Goal: Information Seeking & Learning: Learn about a topic

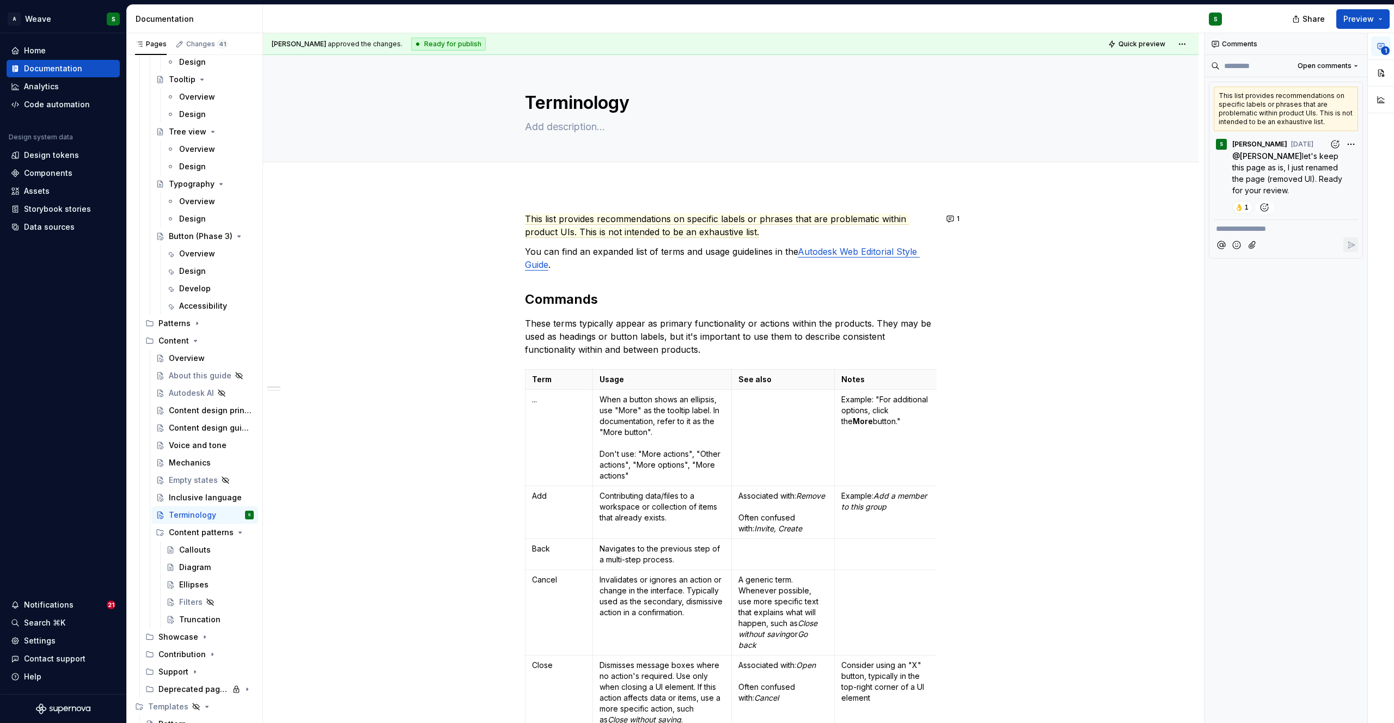
scroll to position [3152, 0]
click at [196, 488] on div "Inclusive language" at bounding box center [195, 490] width 52 height 11
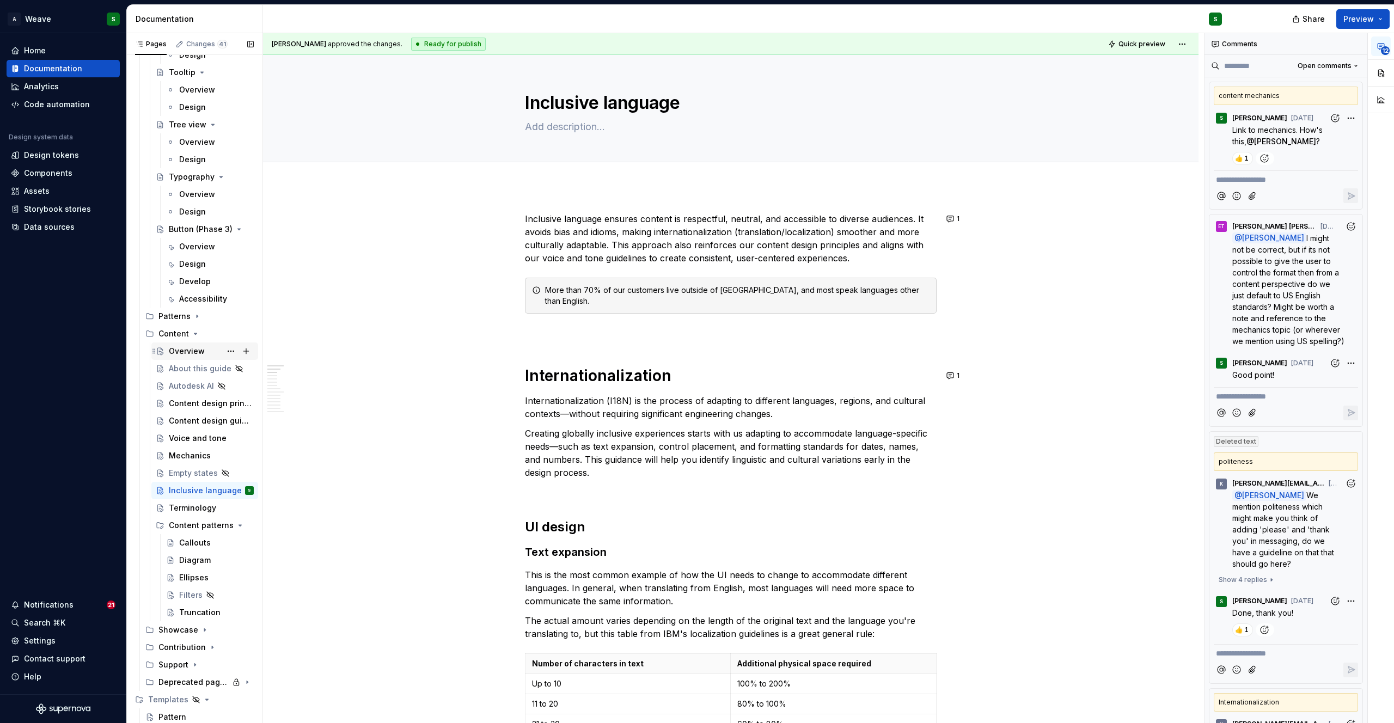
click at [178, 350] on div "Overview" at bounding box center [187, 351] width 36 height 11
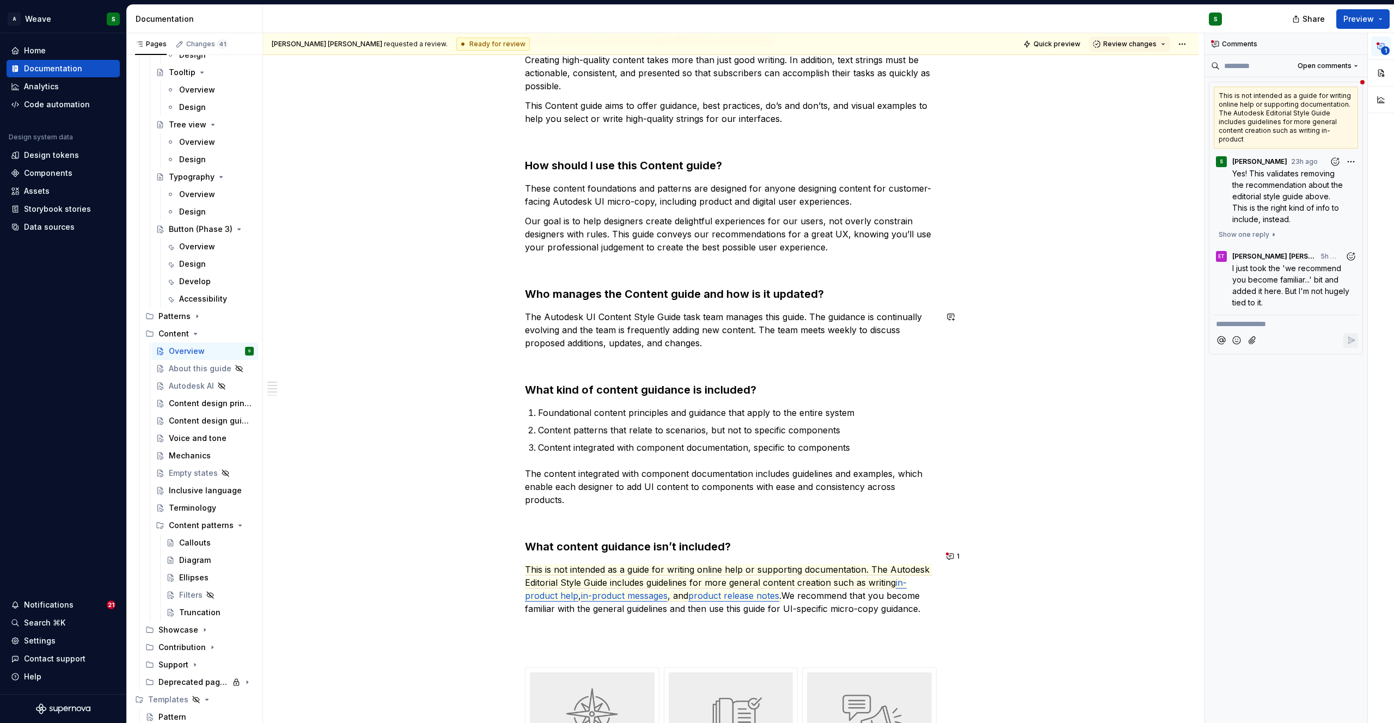
scroll to position [199, 0]
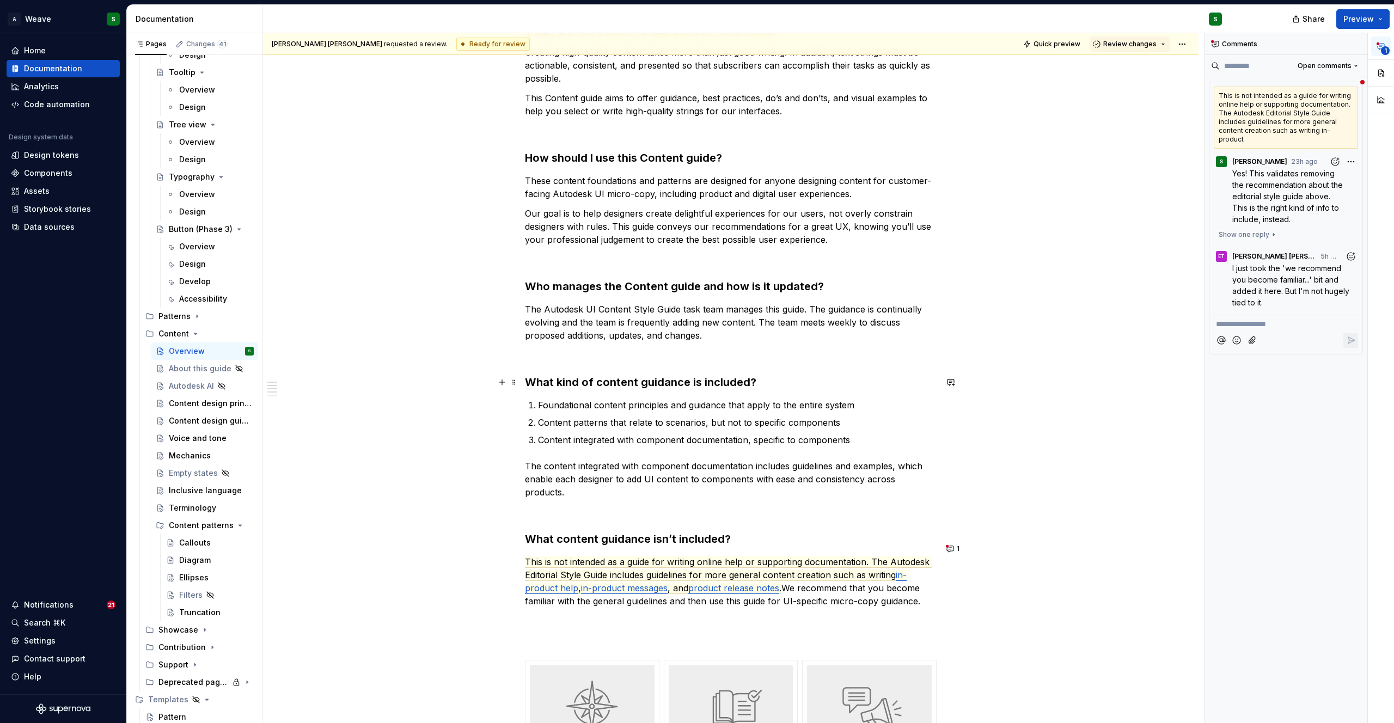
type textarea "*"
drag, startPoint x: 555, startPoint y: 385, endPoint x: 594, endPoint y: 385, distance: 38.7
click at [594, 385] on strong "What kind of content guidance is included?" at bounding box center [640, 382] width 231 height 13
click at [733, 400] on commenthighlight "Foundational content principles and guidance that apply to the entire system" at bounding box center [696, 405] width 316 height 11
click at [951, 553] on button "1" at bounding box center [953, 548] width 21 height 15
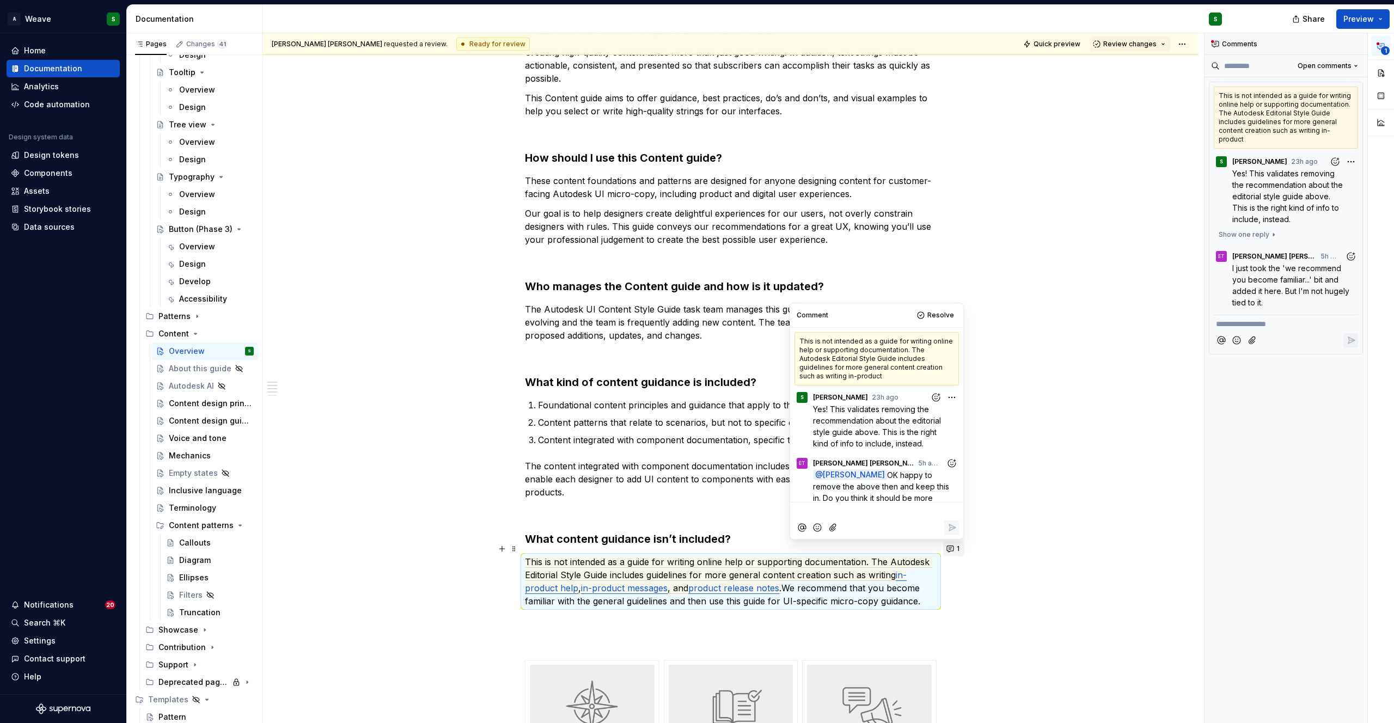
scroll to position [108, 0]
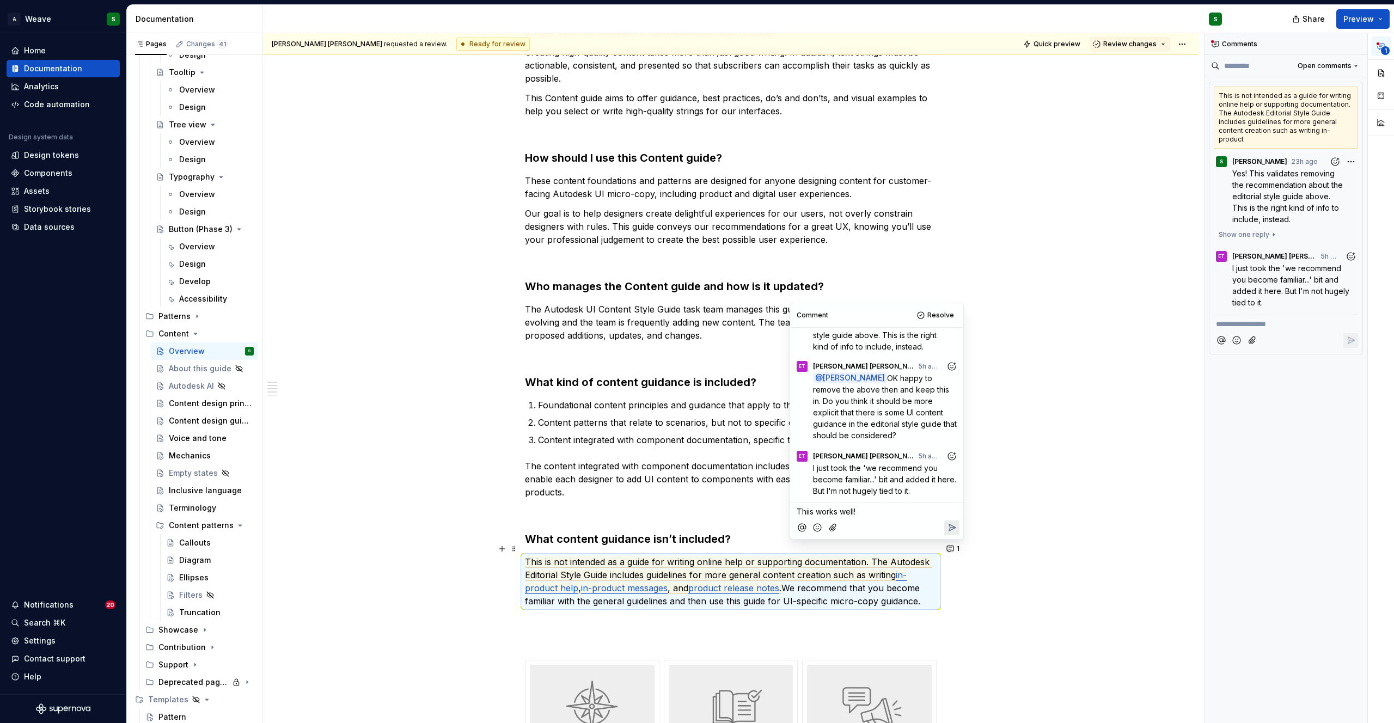
click at [809, 512] on span "Thiis works well!" at bounding box center [826, 511] width 59 height 9
click at [872, 512] on p "This works well!" at bounding box center [877, 511] width 160 height 11
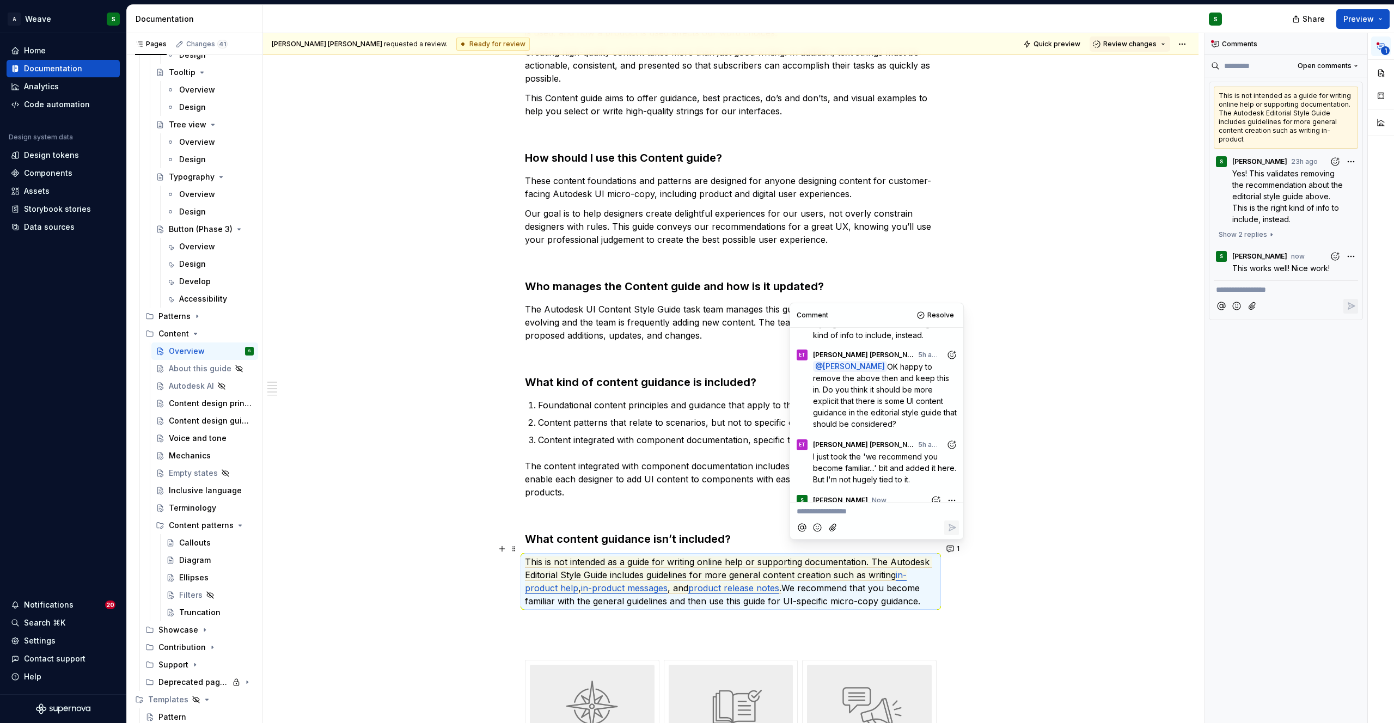
scroll to position [141, 0]
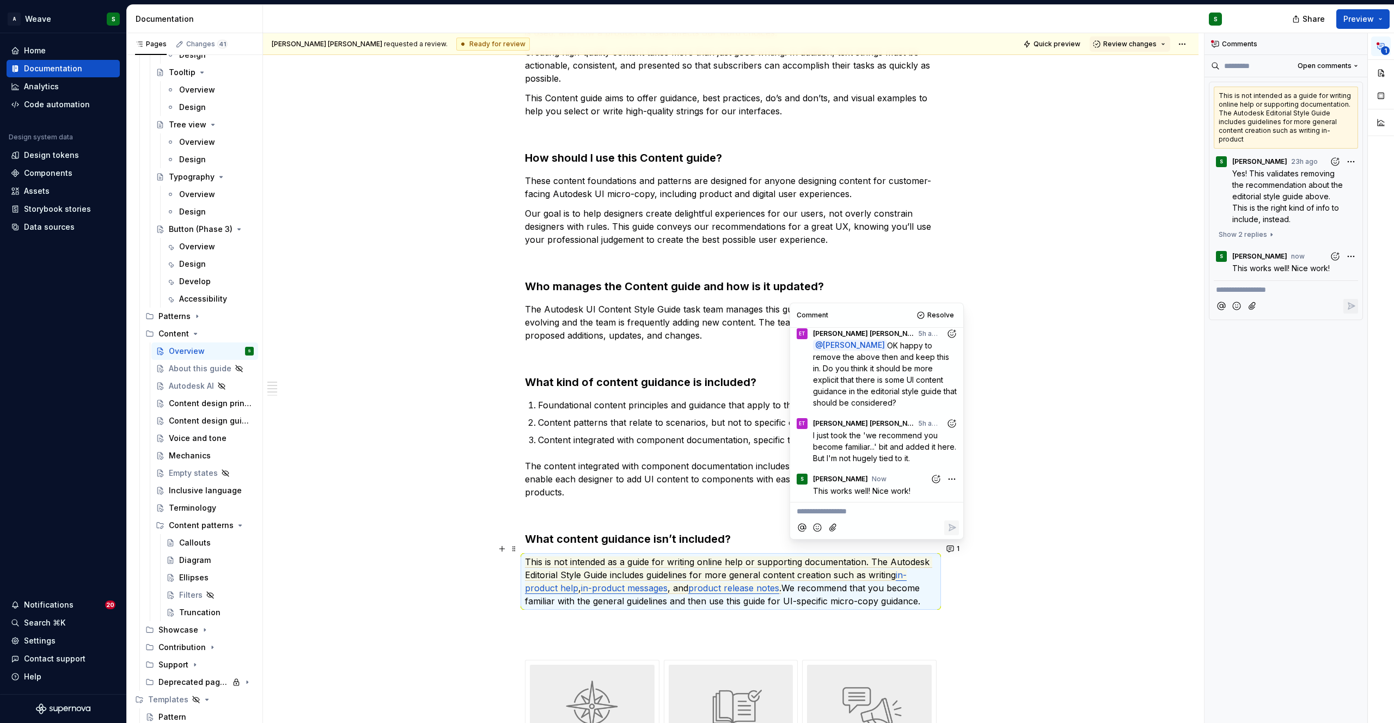
click at [697, 417] on commenthighlight "Content patterns that relate to scenarios, but not to specific components" at bounding box center [689, 422] width 302 height 11
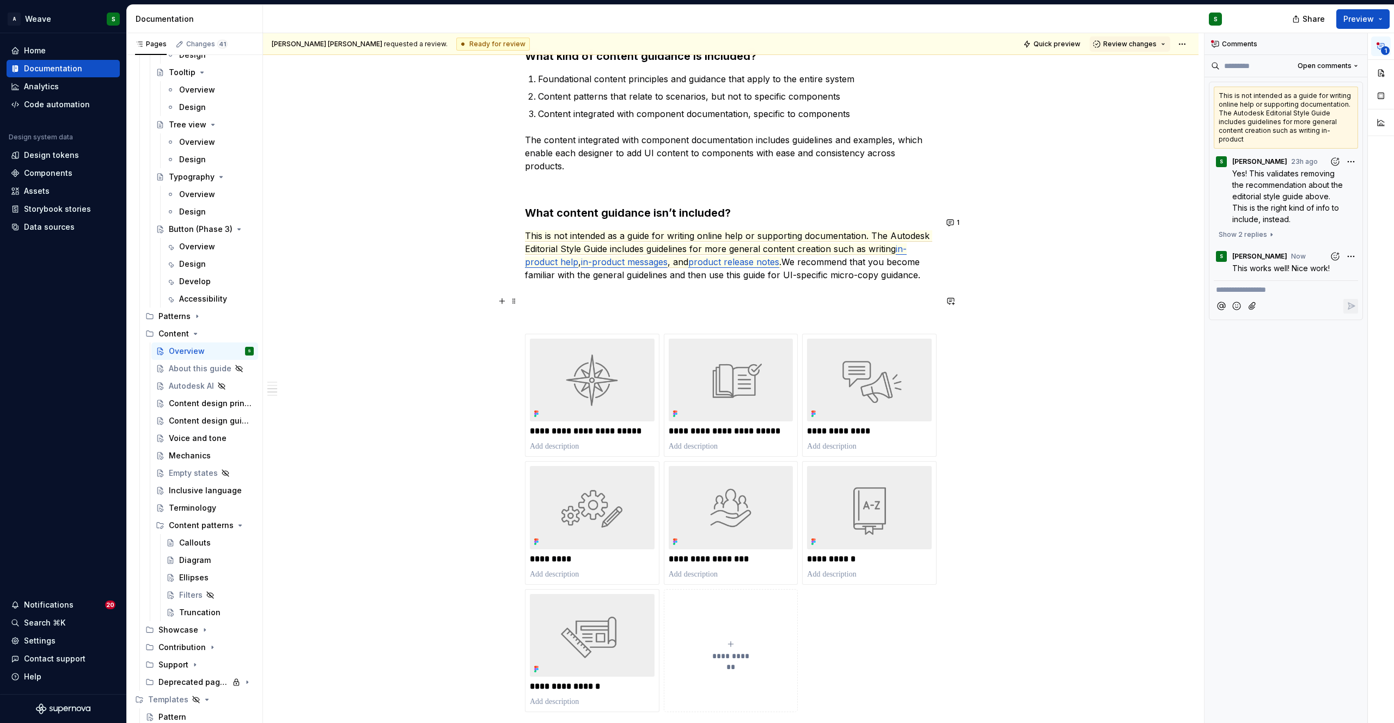
scroll to position [523, 0]
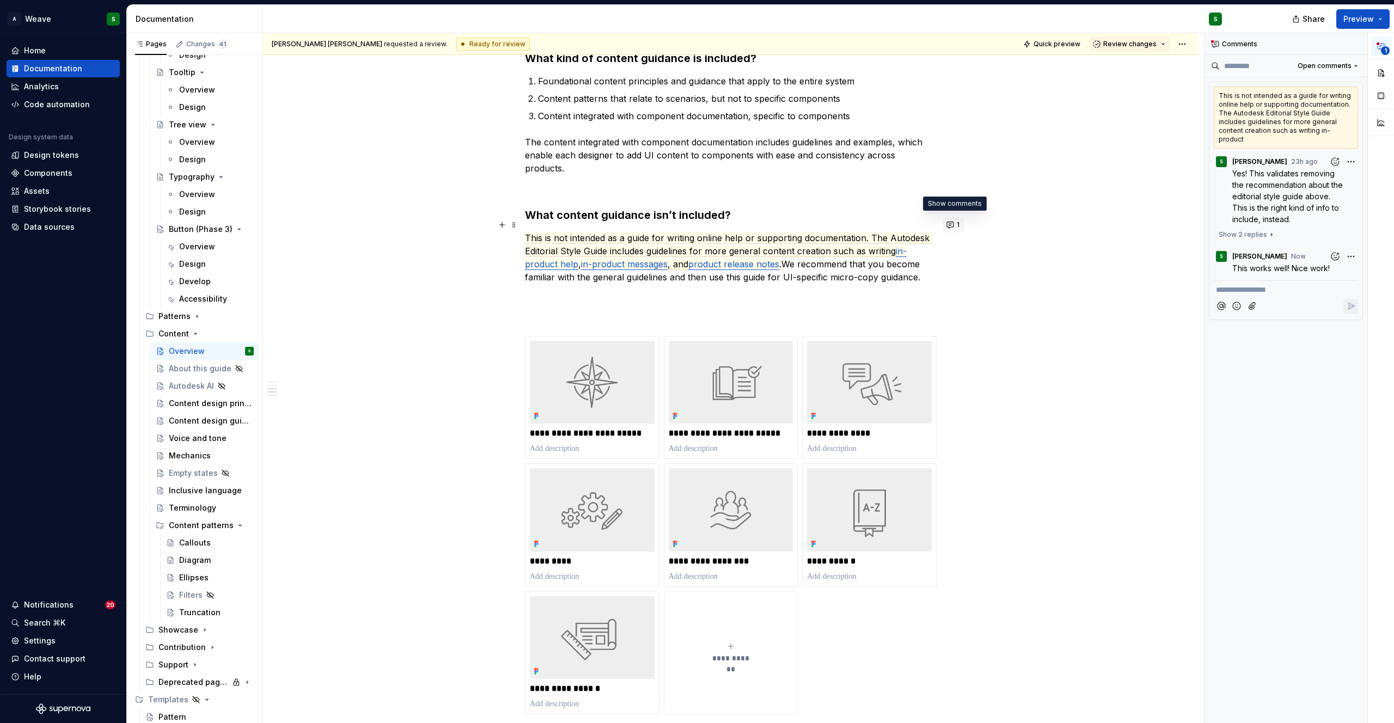
click at [951, 222] on button "1" at bounding box center [953, 224] width 21 height 15
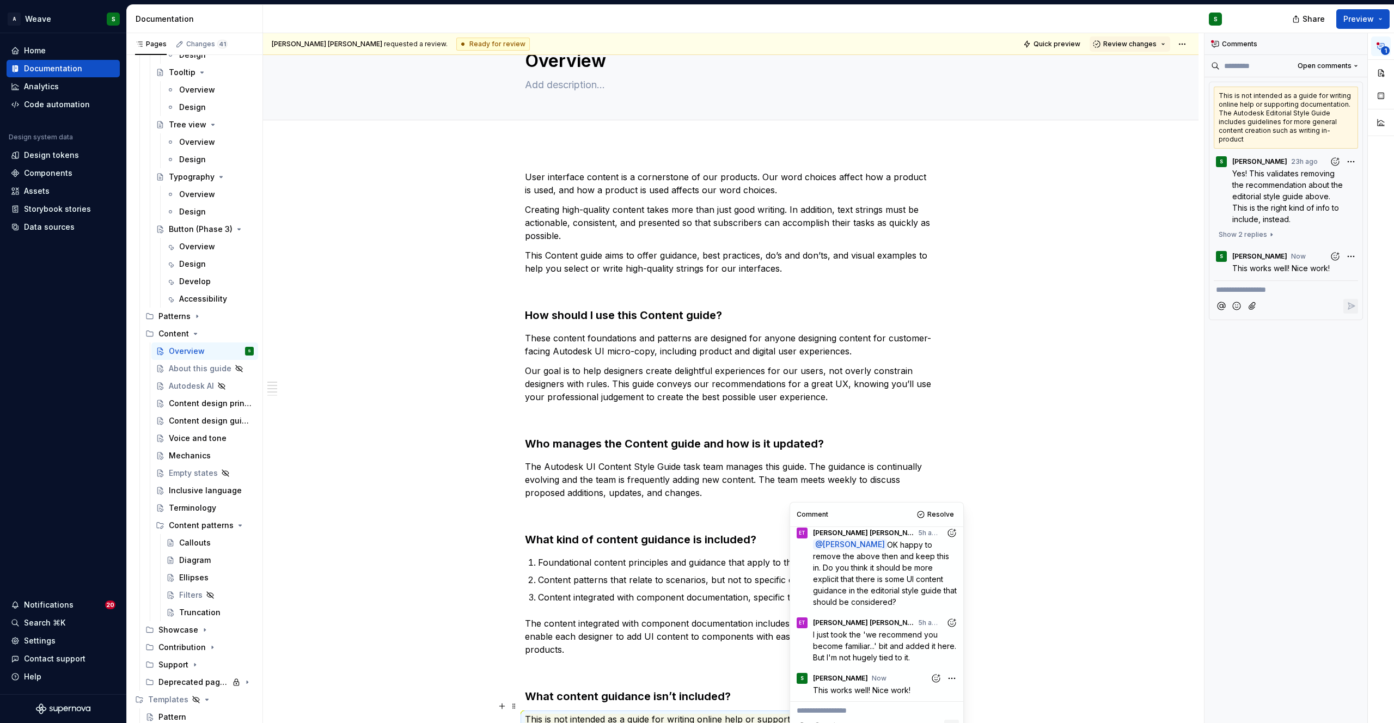
scroll to position [0, 0]
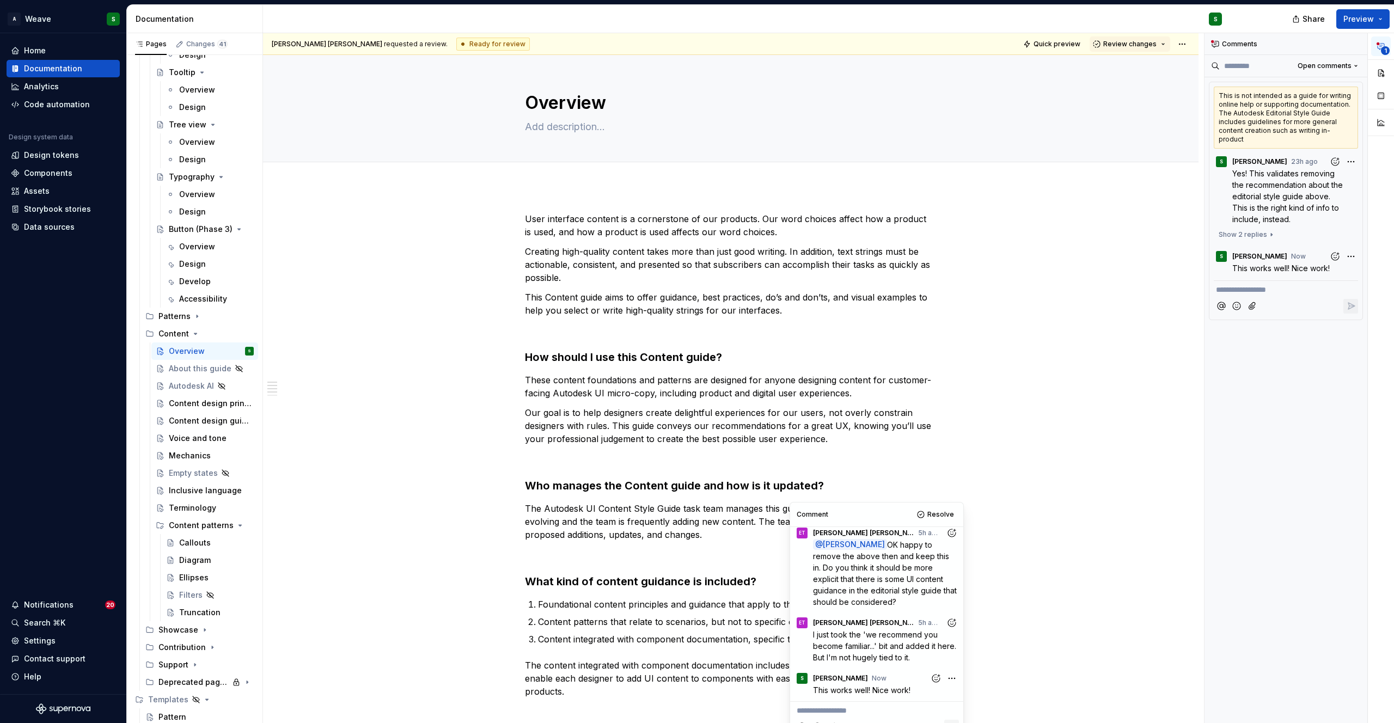
click at [876, 262] on p "Creating high-quality content takes more than just good writing. In addition, t…" at bounding box center [731, 264] width 412 height 39
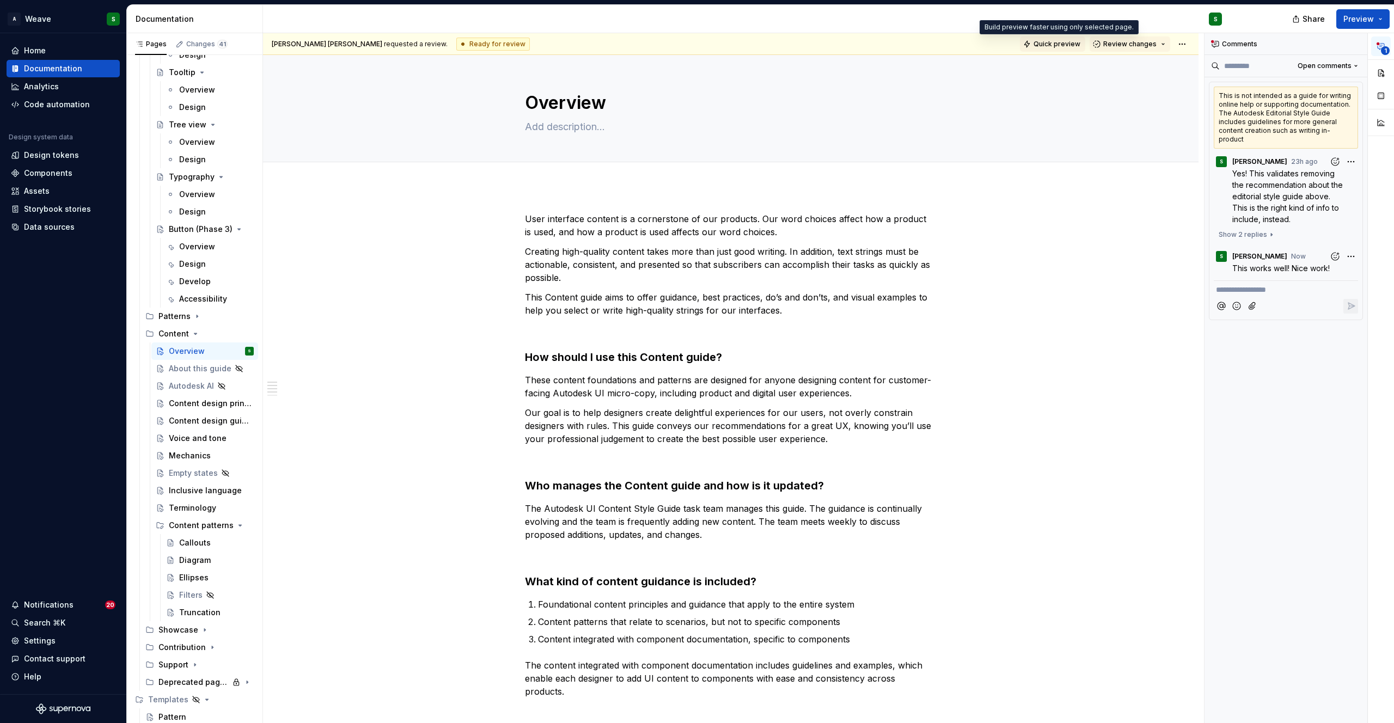
click at [1052, 42] on span "Quick preview" at bounding box center [1057, 44] width 47 height 9
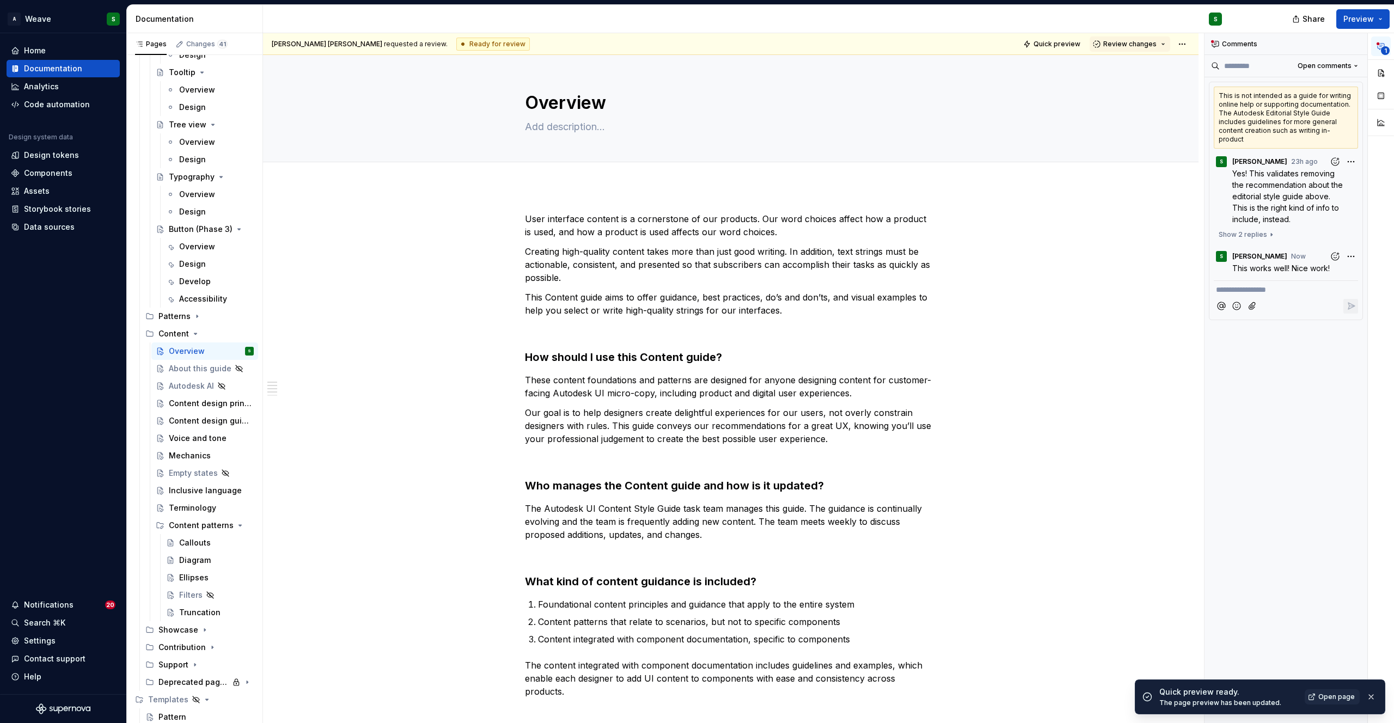
type textarea "*"
click at [1344, 697] on span "Open page" at bounding box center [1336, 697] width 36 height 9
click at [649, 351] on strong "How should I use this Content guide?" at bounding box center [623, 357] width 197 height 13
click at [628, 486] on strong "Who manages the Content guide and how is it updated?" at bounding box center [674, 485] width 299 height 13
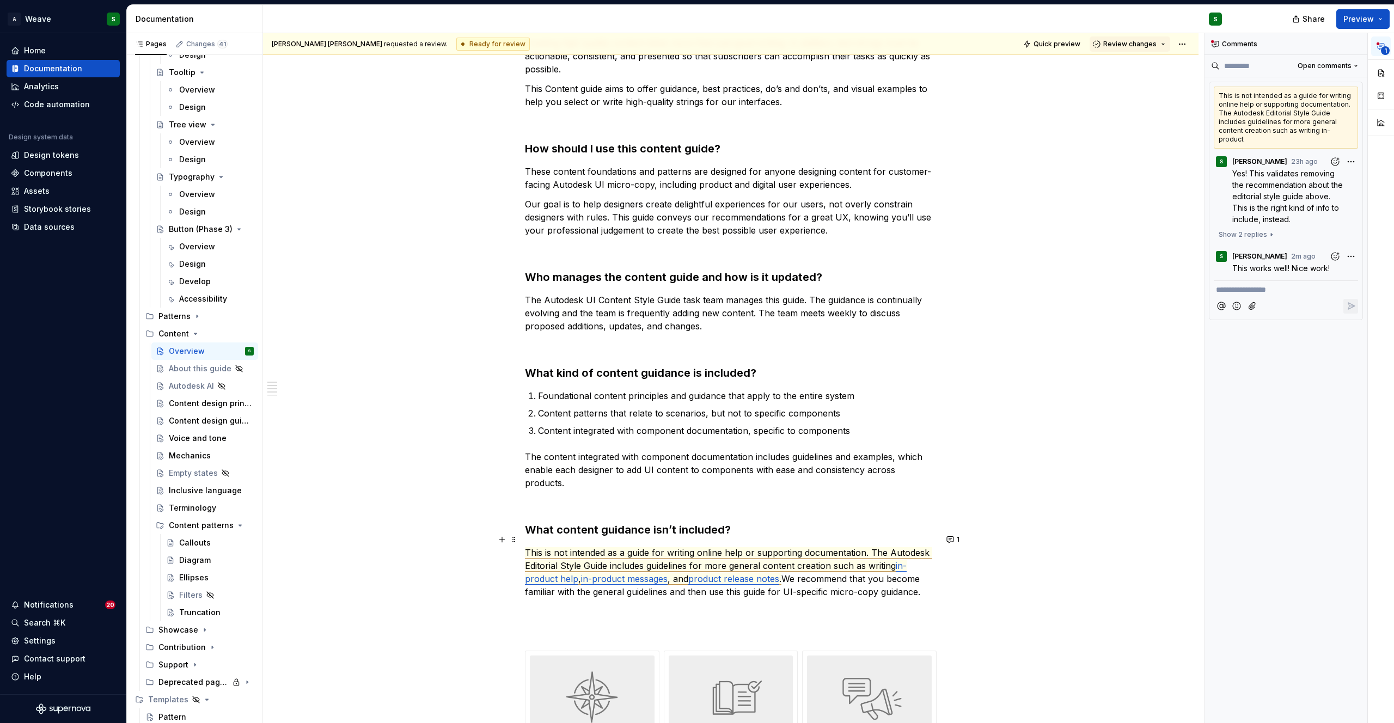
scroll to position [211, 0]
click at [615, 278] on strong "Who manages the content guide and how is it updated?" at bounding box center [673, 274] width 297 height 13
click at [676, 276] on strong "Who manages content guide and how is it updated?" at bounding box center [663, 274] width 277 height 13
click at [670, 337] on p at bounding box center [731, 343] width 412 height 13
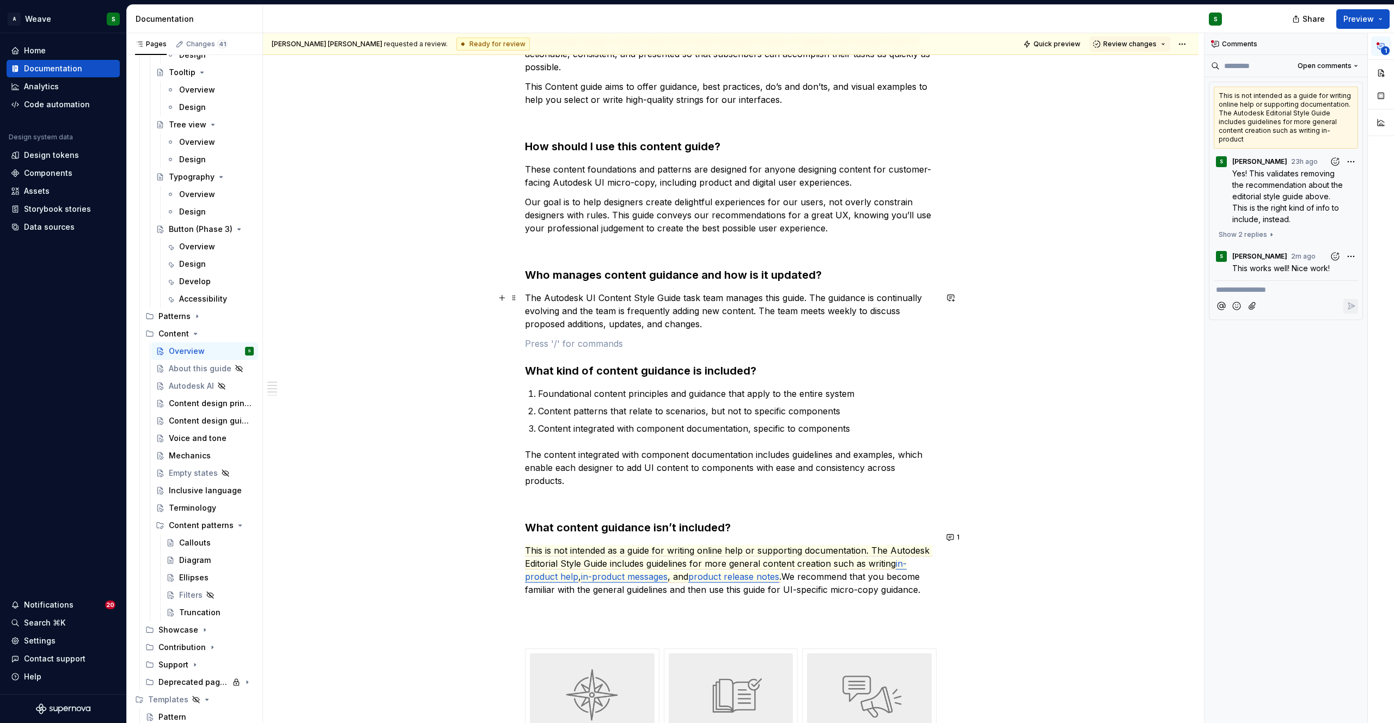
click at [646, 316] on p "The Autodesk UI Content Style Guide task team manages this guide. The guidance …" at bounding box center [731, 310] width 412 height 39
click at [605, 277] on strong "Who manages content guidance and how is it updated?" at bounding box center [673, 274] width 297 height 13
click at [603, 274] on strong "Who manages this content guidance and how is it updated?" at bounding box center [684, 274] width 319 height 13
drag, startPoint x: 785, startPoint y: 279, endPoint x: 900, endPoint y: 279, distance: 114.9
click at [900, 279] on strong "Who manages and updates this content guidance and how is it updated?" at bounding box center [719, 274] width 388 height 13
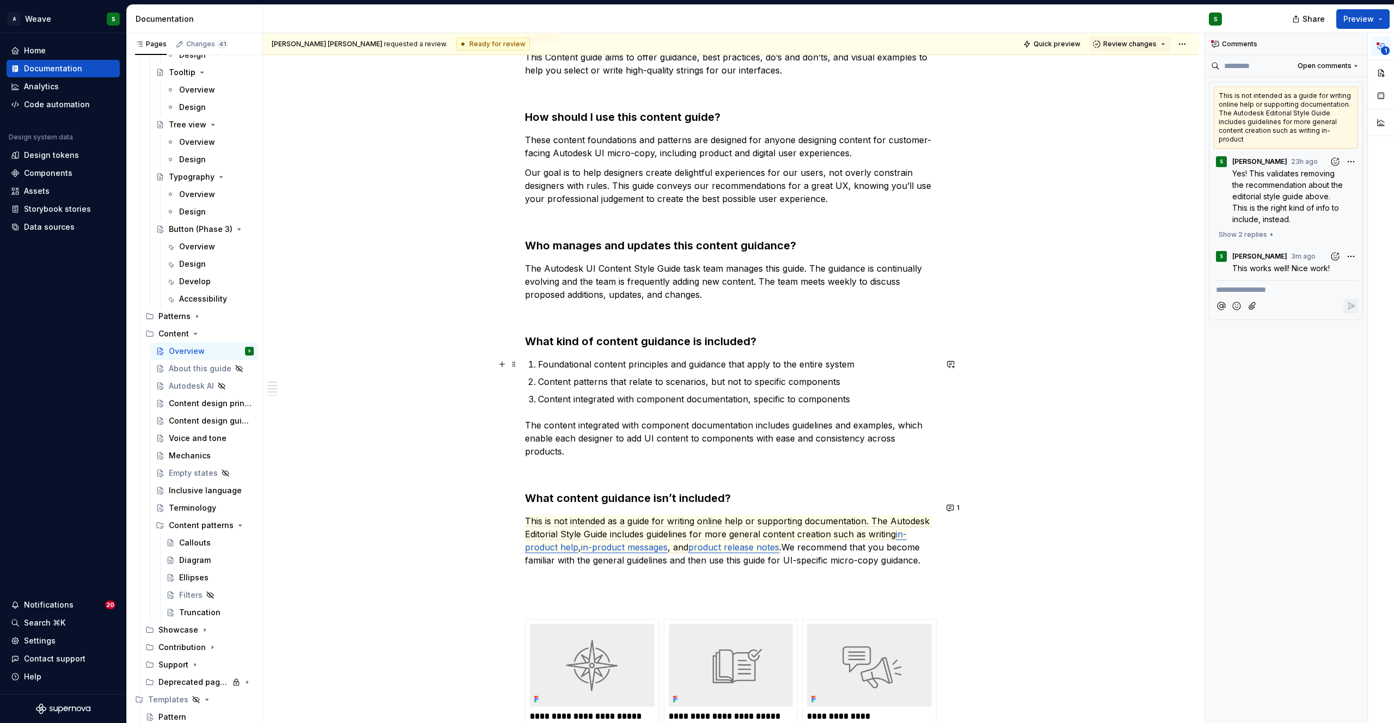
scroll to position [222, 0]
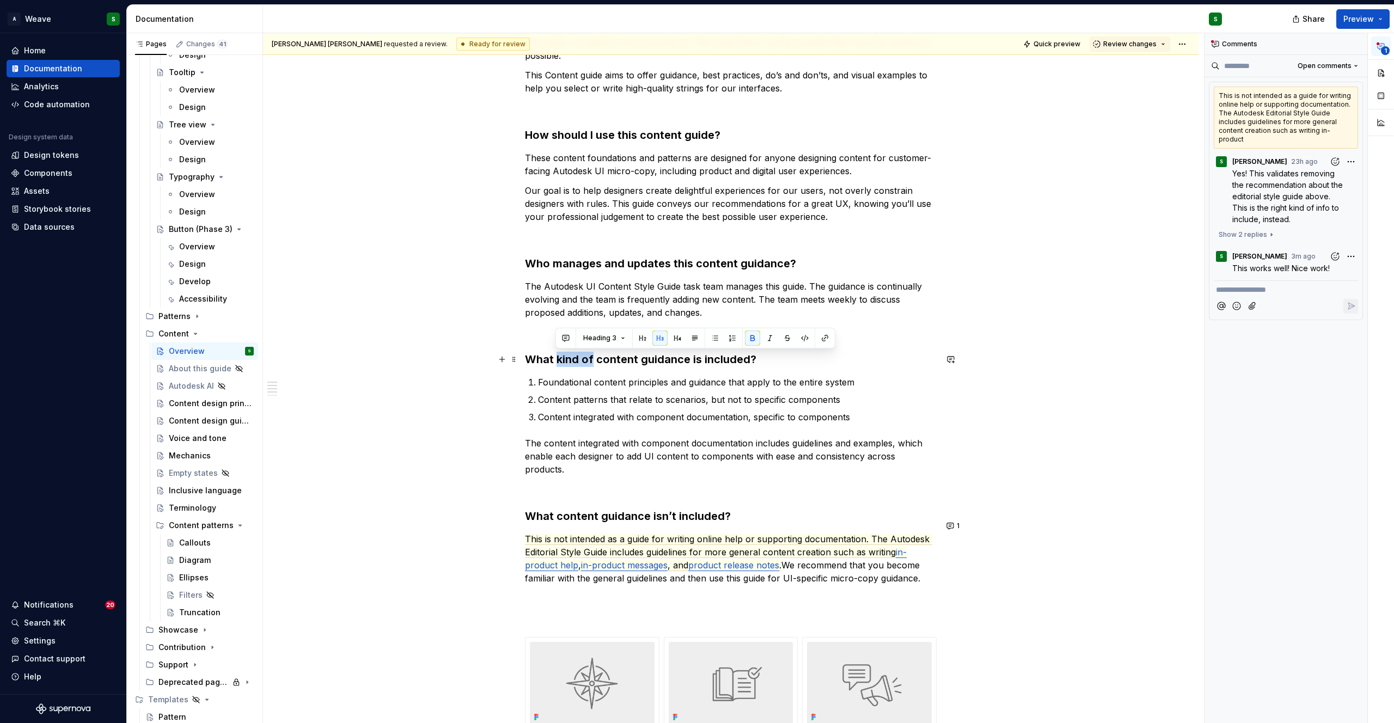
drag, startPoint x: 557, startPoint y: 361, endPoint x: 591, endPoint y: 361, distance: 34.9
click at [591, 361] on strong "What kind of content guidance is included?" at bounding box center [640, 359] width 231 height 13
click at [633, 433] on div "User interface content is a cornerstone of our products. Our word choices affec…" at bounding box center [731, 557] width 412 height 1134
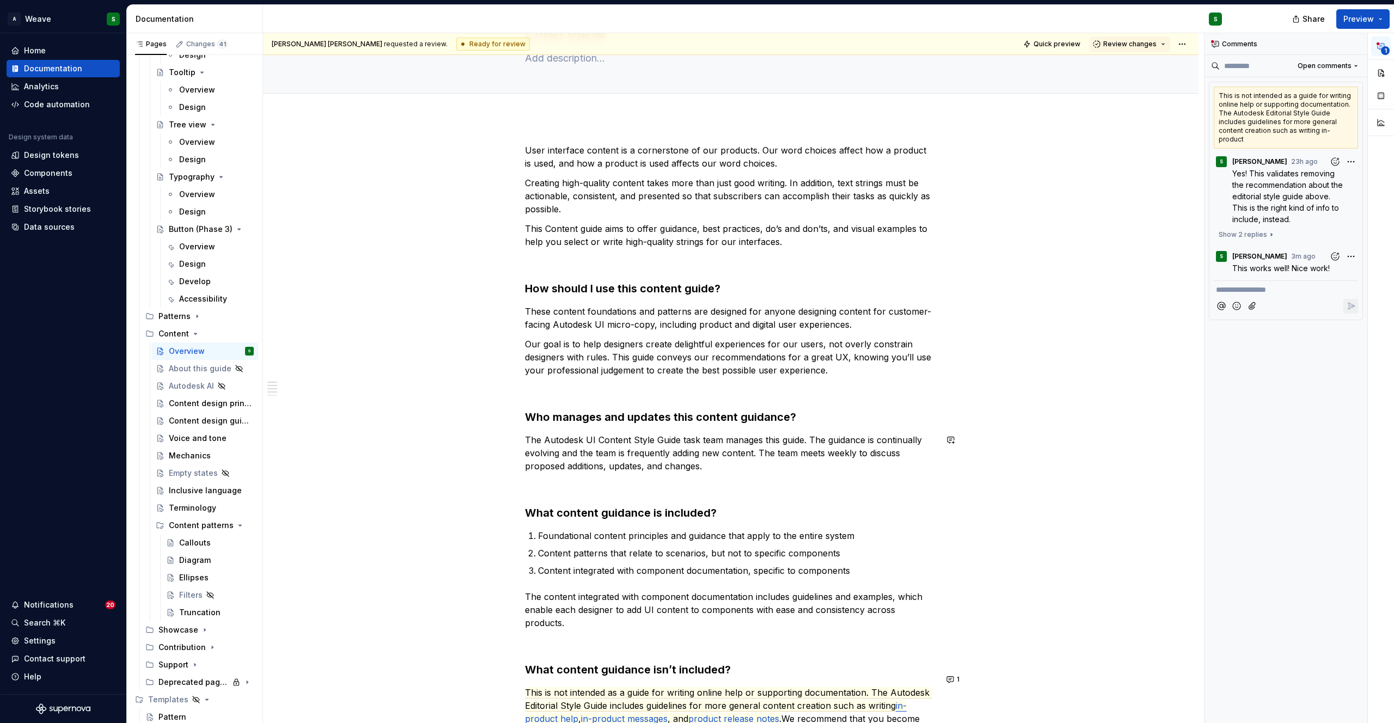
scroll to position [34, 0]
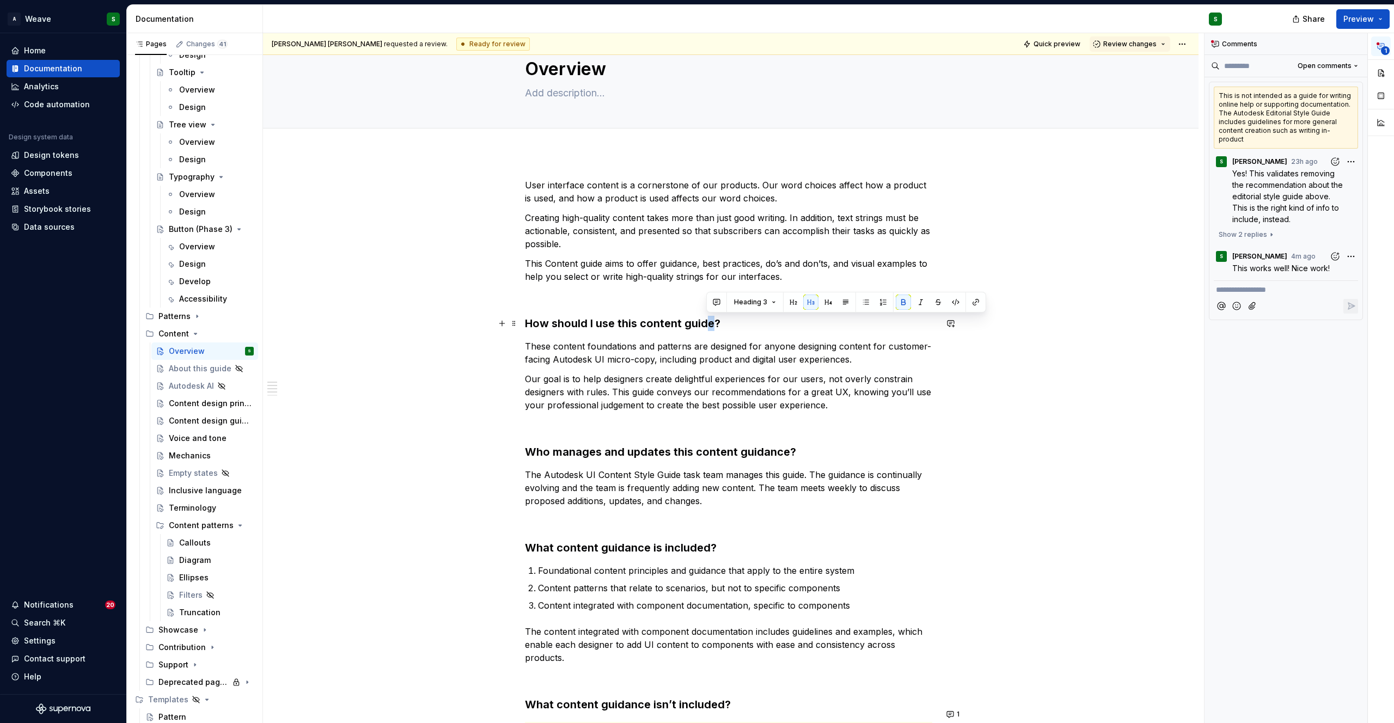
drag, startPoint x: 706, startPoint y: 326, endPoint x: 712, endPoint y: 326, distance: 5.5
click at [712, 326] on strong "How should I use this content guide?" at bounding box center [623, 323] width 196 height 13
click at [716, 394] on p "Our goal is to help designers create delightful experiences for our users, not …" at bounding box center [731, 392] width 412 height 39
click at [655, 393] on p "Our goal is to help designers create delightful experiences for our users, not …" at bounding box center [731, 392] width 412 height 39
click at [569, 396] on p "Our goal is to help designers create delightful experiences for our users, not …" at bounding box center [731, 392] width 412 height 39
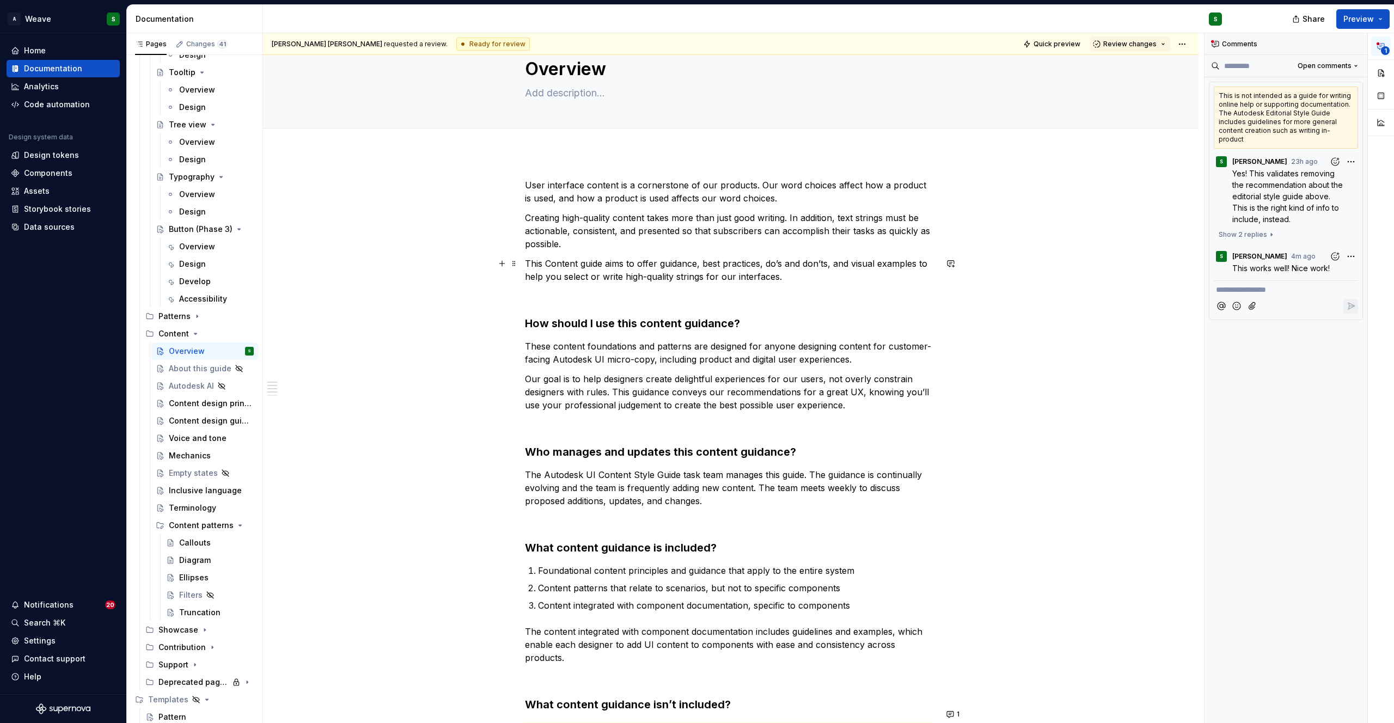
click at [550, 264] on p "This Content guide aims to offer guidance, best practices, do’s and don’ts, and…" at bounding box center [731, 270] width 412 height 26
click at [601, 264] on p "This content guide aims to offer guidance, best practices, do’s and don’ts, and…" at bounding box center [731, 270] width 412 height 26
click at [705, 276] on p "This content guidance aims to offer guidance, best practices, do’s and don’ts, …" at bounding box center [731, 270] width 412 height 26
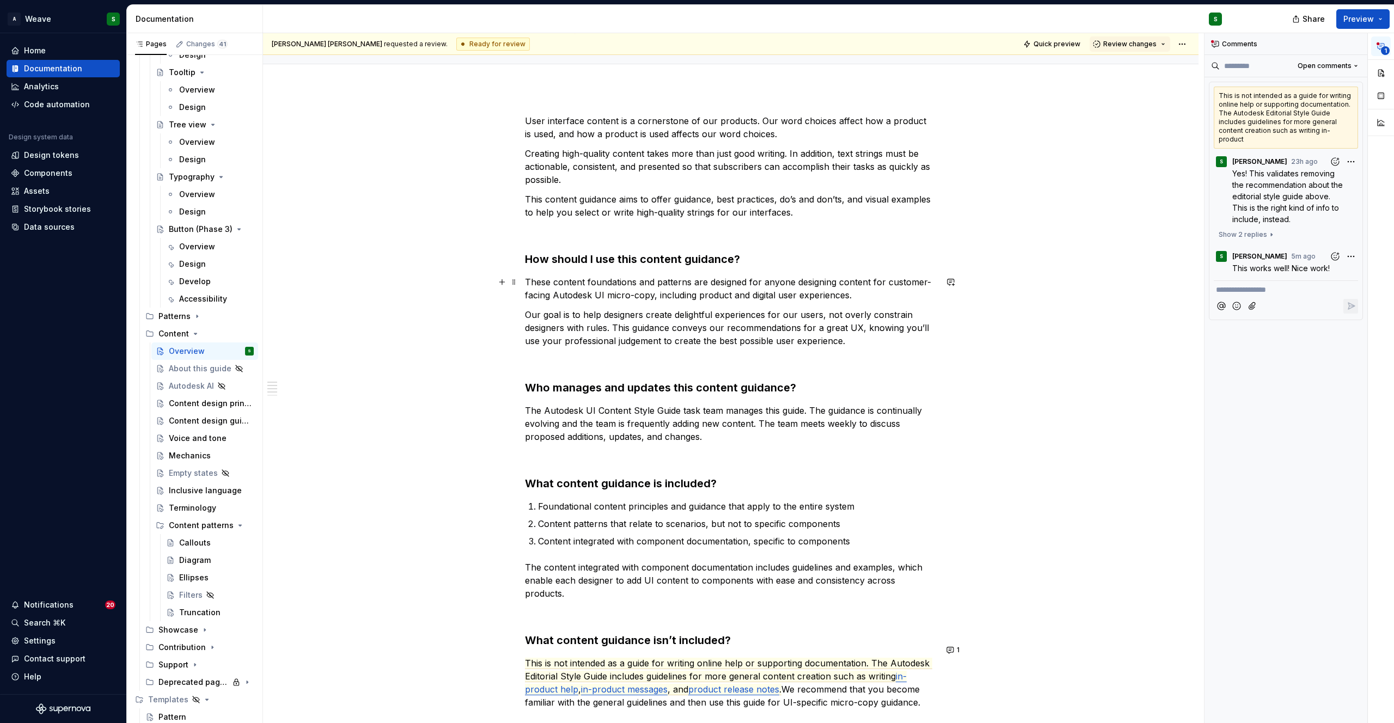
scroll to position [104, 0]
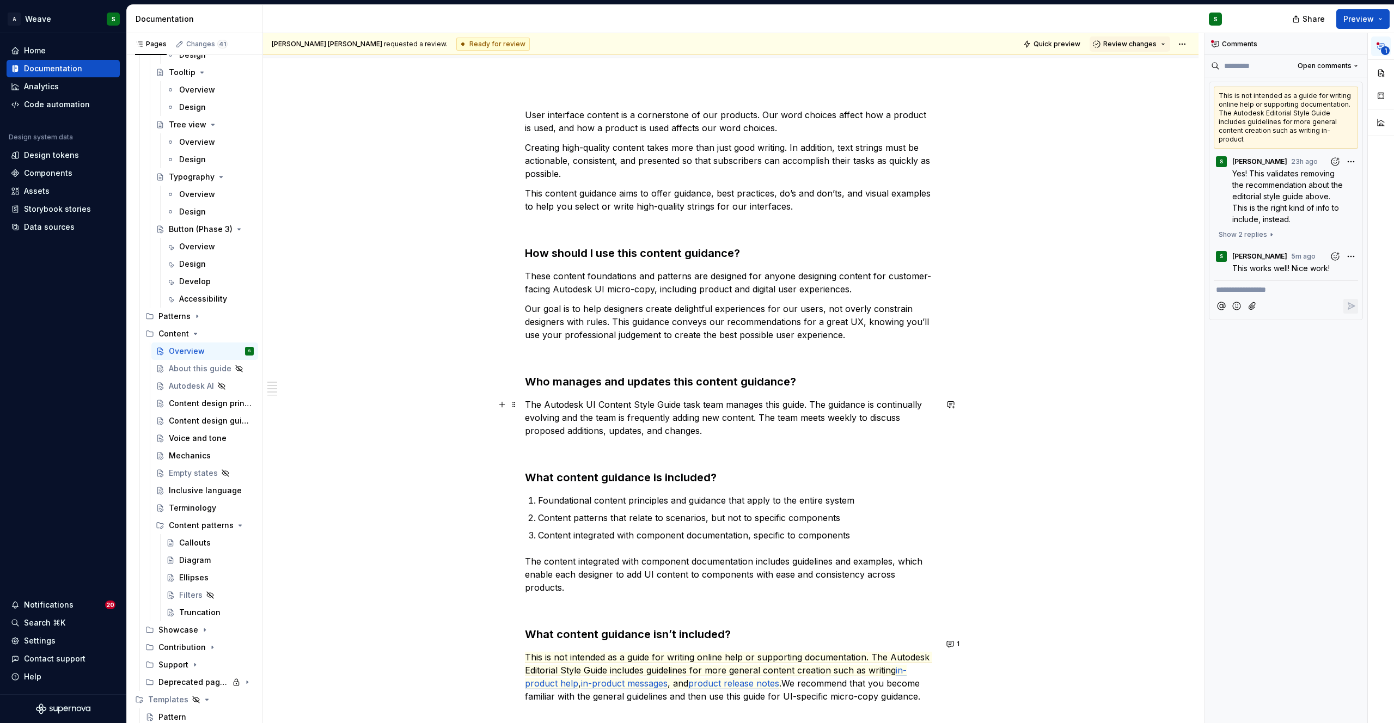
click at [802, 407] on p "The Autodesk UI Content Style Guide task team manages this guide. The guidance …" at bounding box center [731, 417] width 412 height 39
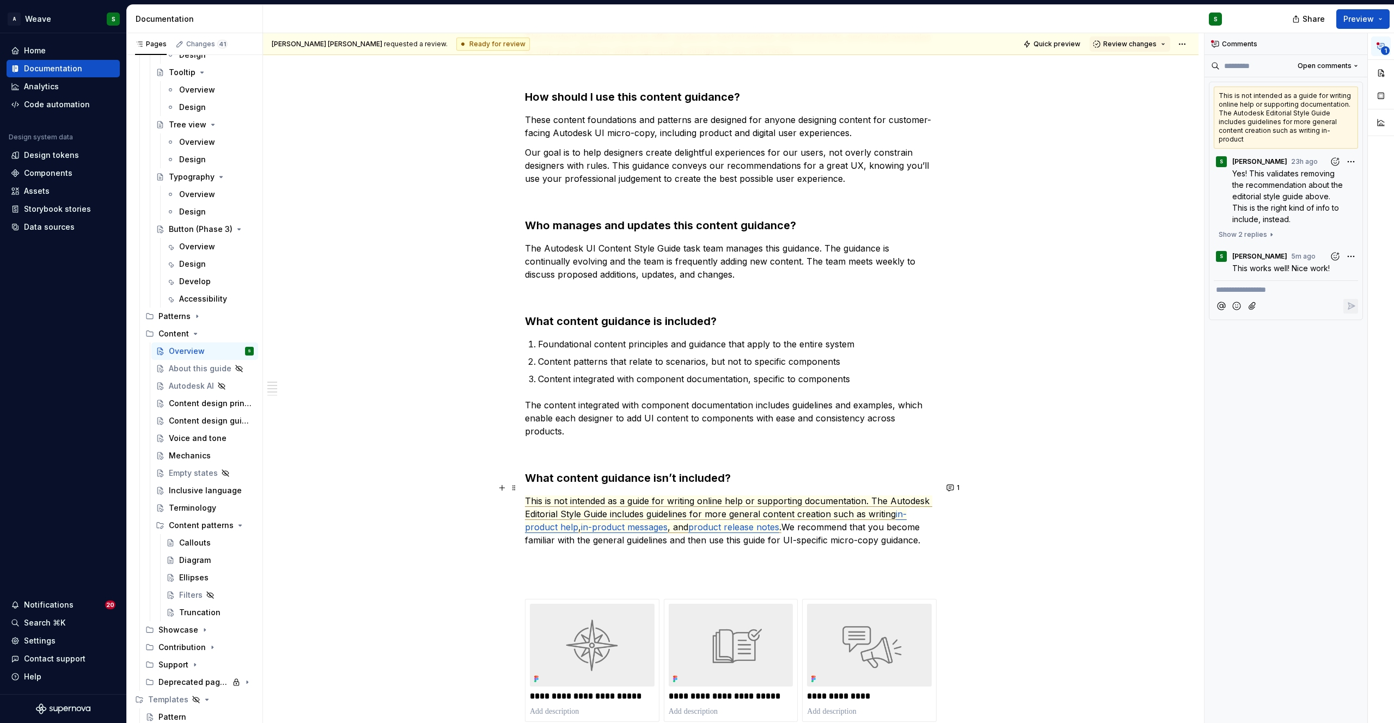
scroll to position [276, 0]
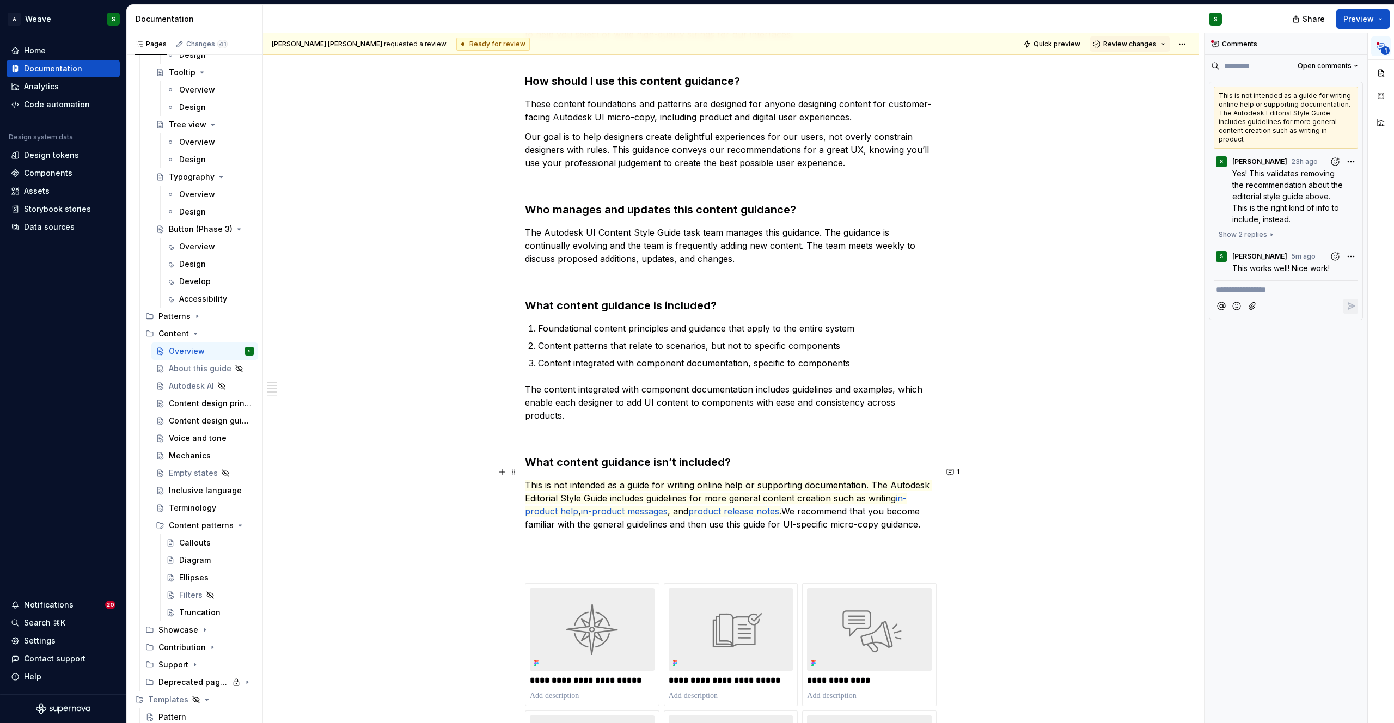
click at [623, 480] on span "This is not intended as a guide for writing online help or supporting documenta…" at bounding box center [728, 492] width 407 height 25
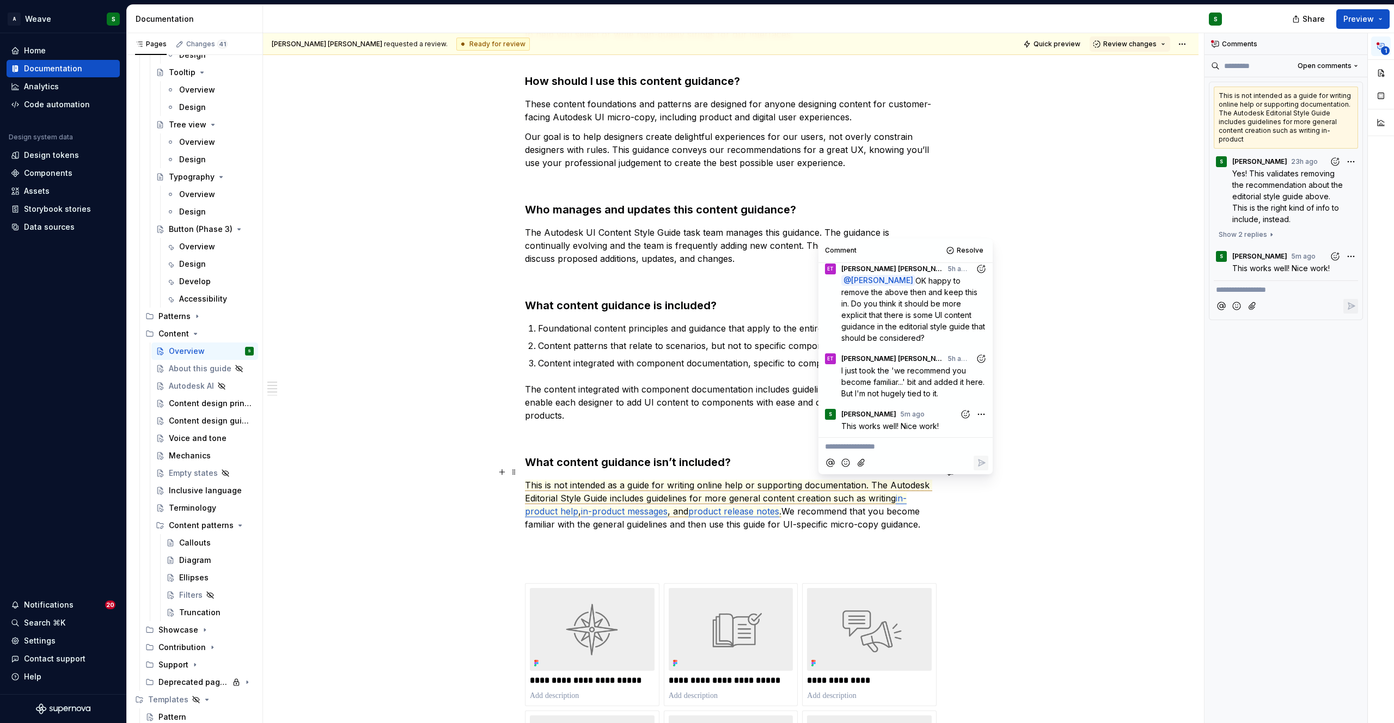
scroll to position [285, 0]
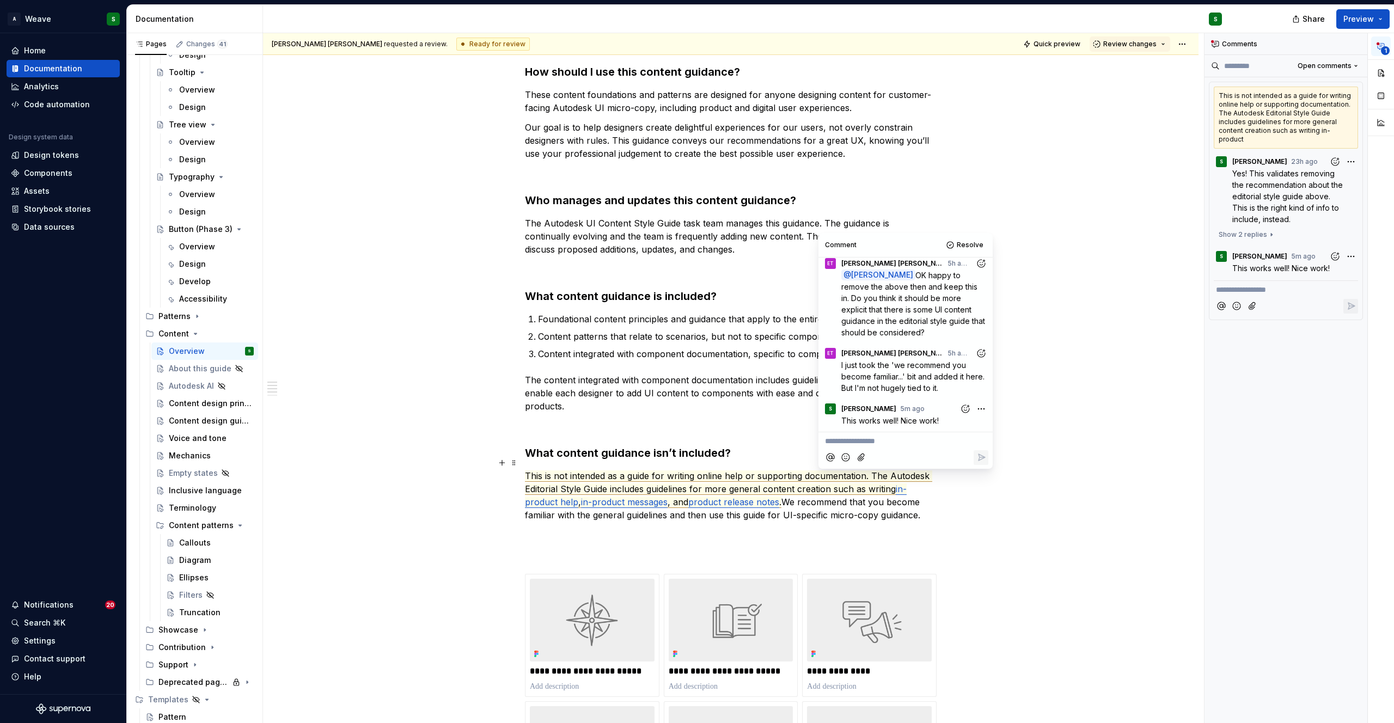
click at [766, 504] on p "This is not intended as a guide for writing online help or supporting documenta…" at bounding box center [731, 495] width 412 height 52
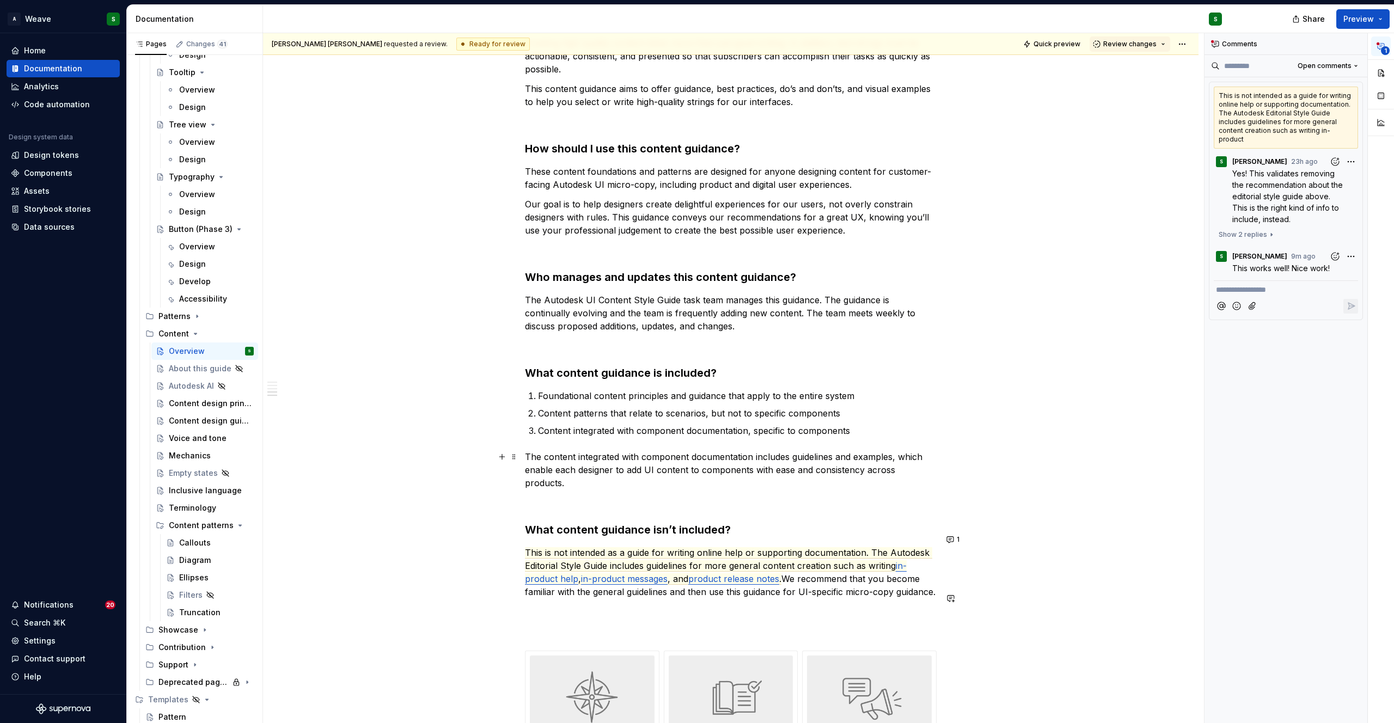
scroll to position [0, 0]
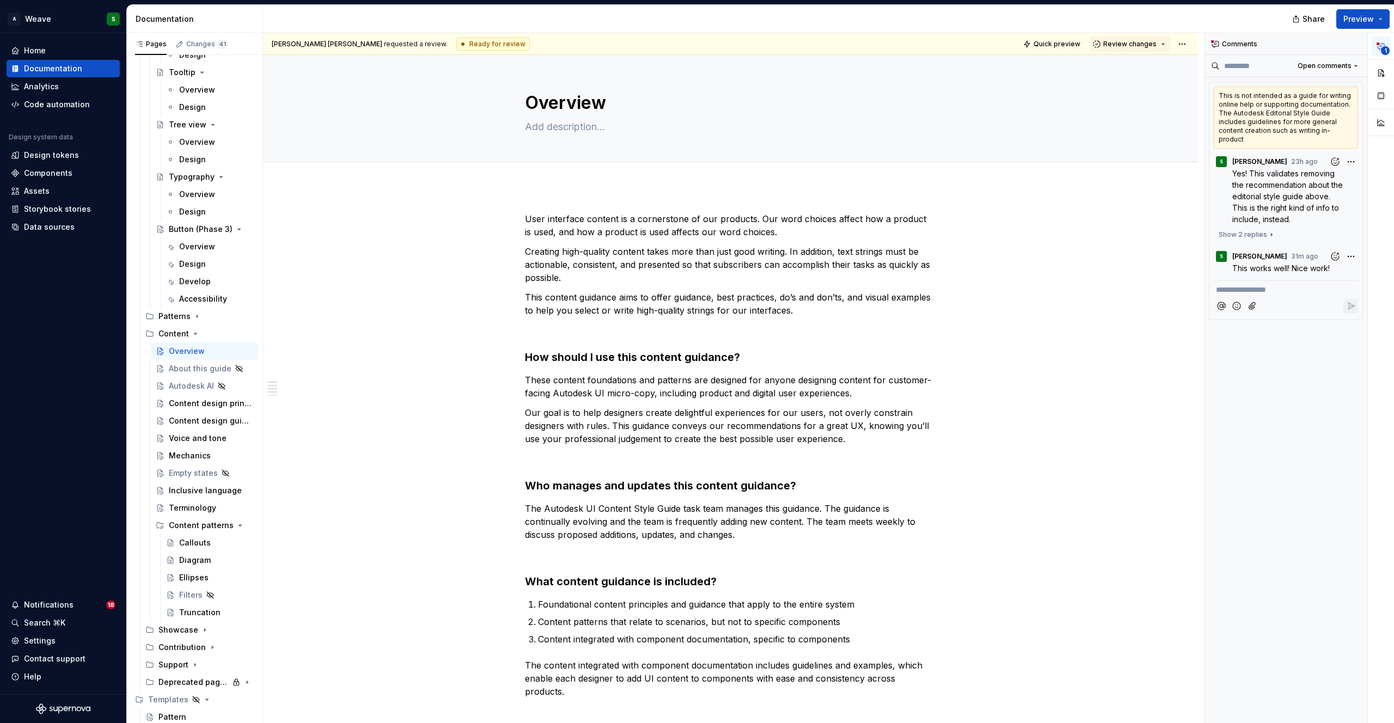
type textarea "*"
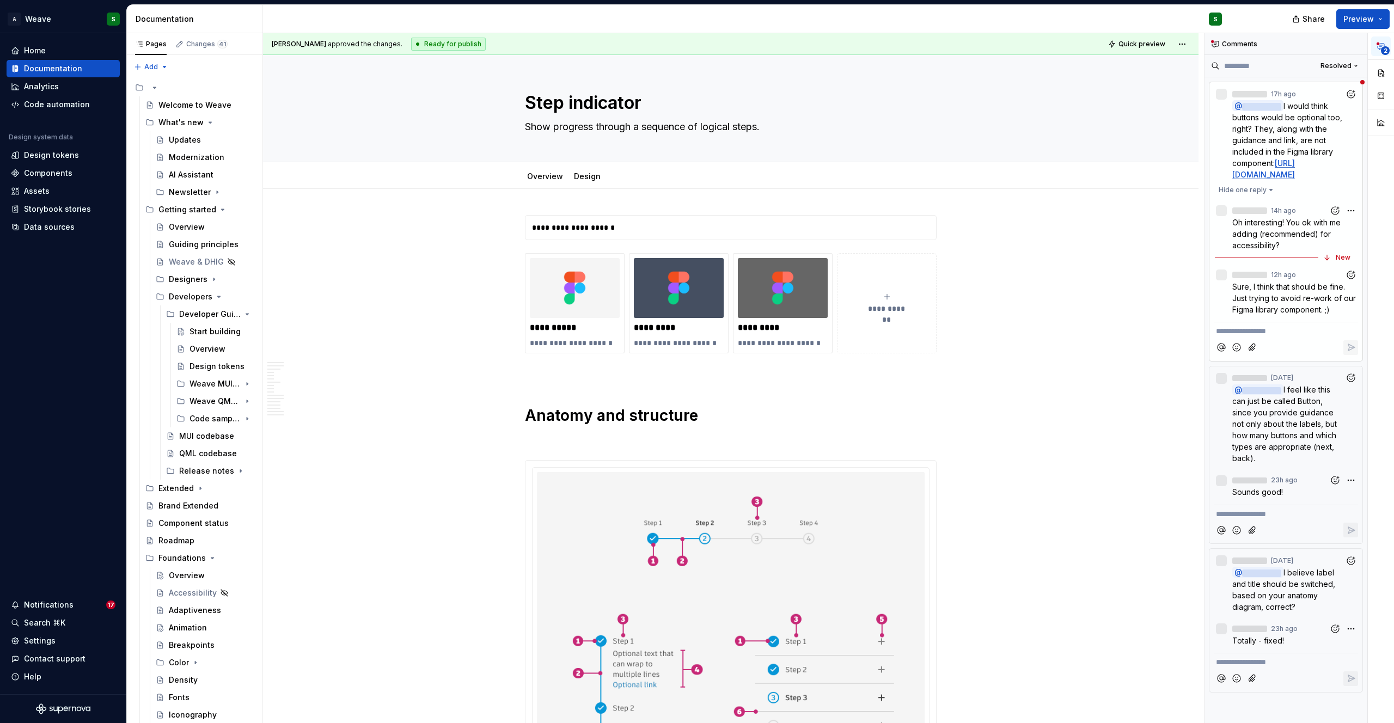
scroll to position [5, 0]
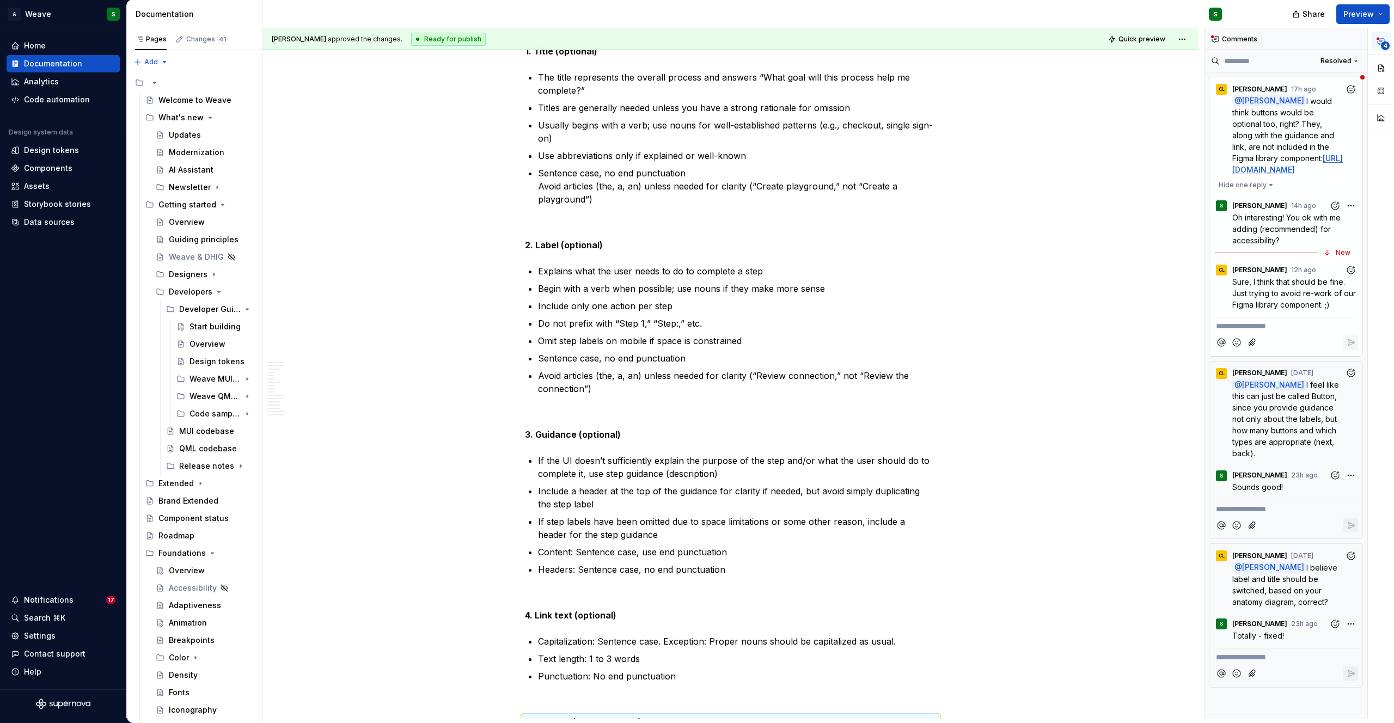
type textarea "*"
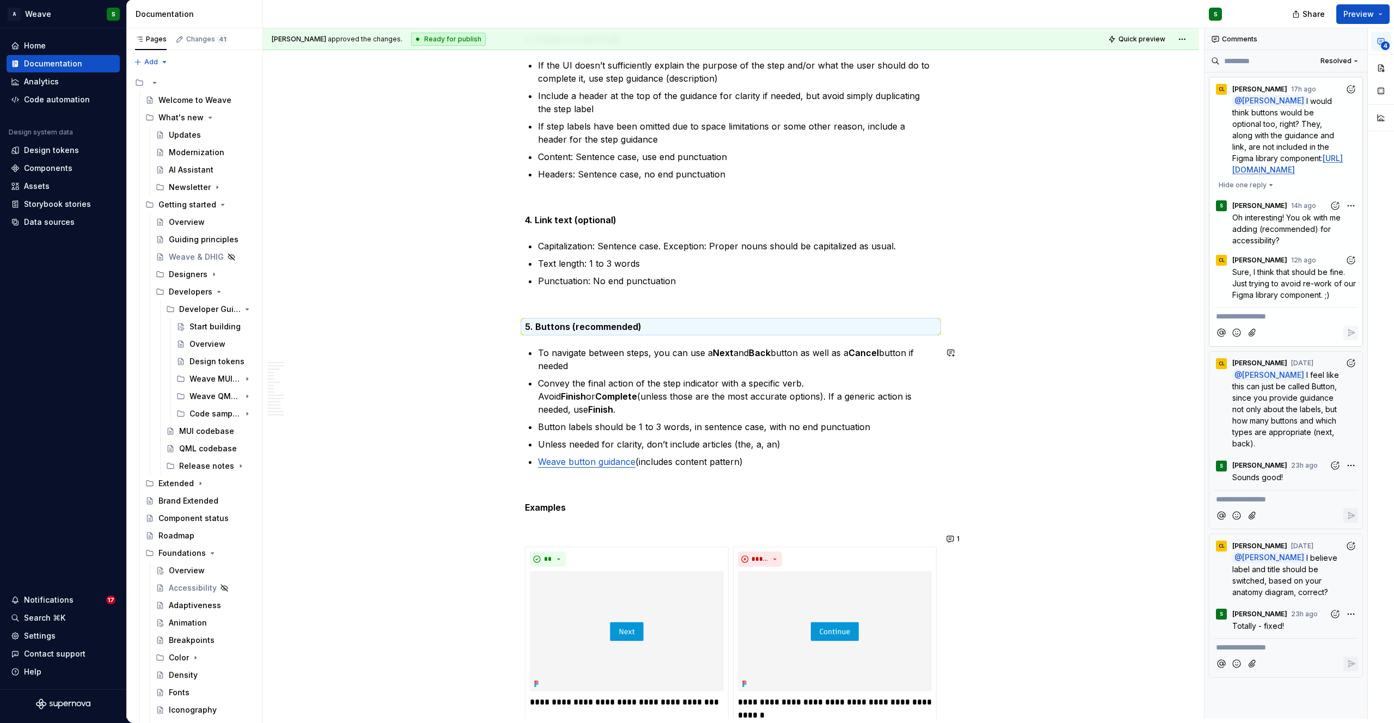
scroll to position [6581, 0]
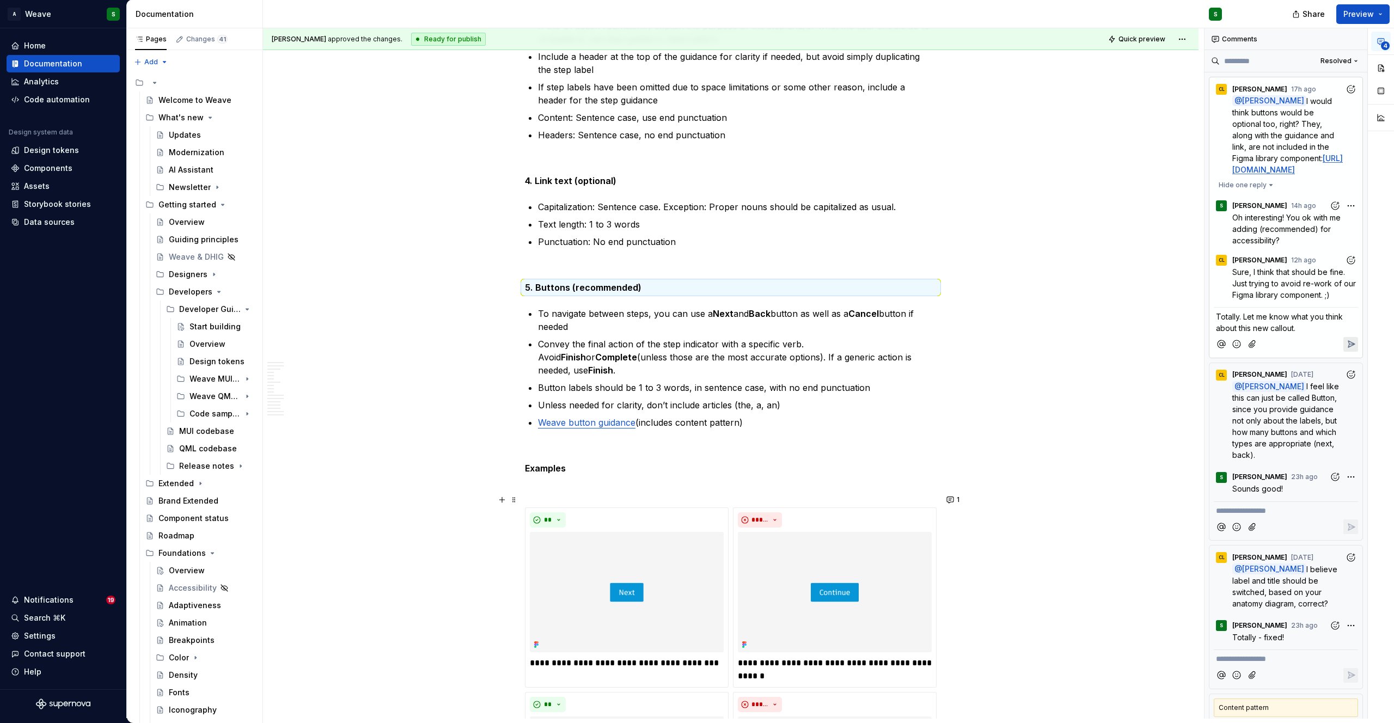
type textarea "*"
click at [944, 292] on button "button" at bounding box center [950, 287] width 15 height 15
click at [604, 321] on p "To navigate between steps, you can use a Next and Back button as well as a Canc…" at bounding box center [737, 320] width 399 height 26
click at [540, 315] on p "To navigate between steps, you can use a Next and Back button as well as a Canc…" at bounding box center [737, 320] width 399 height 26
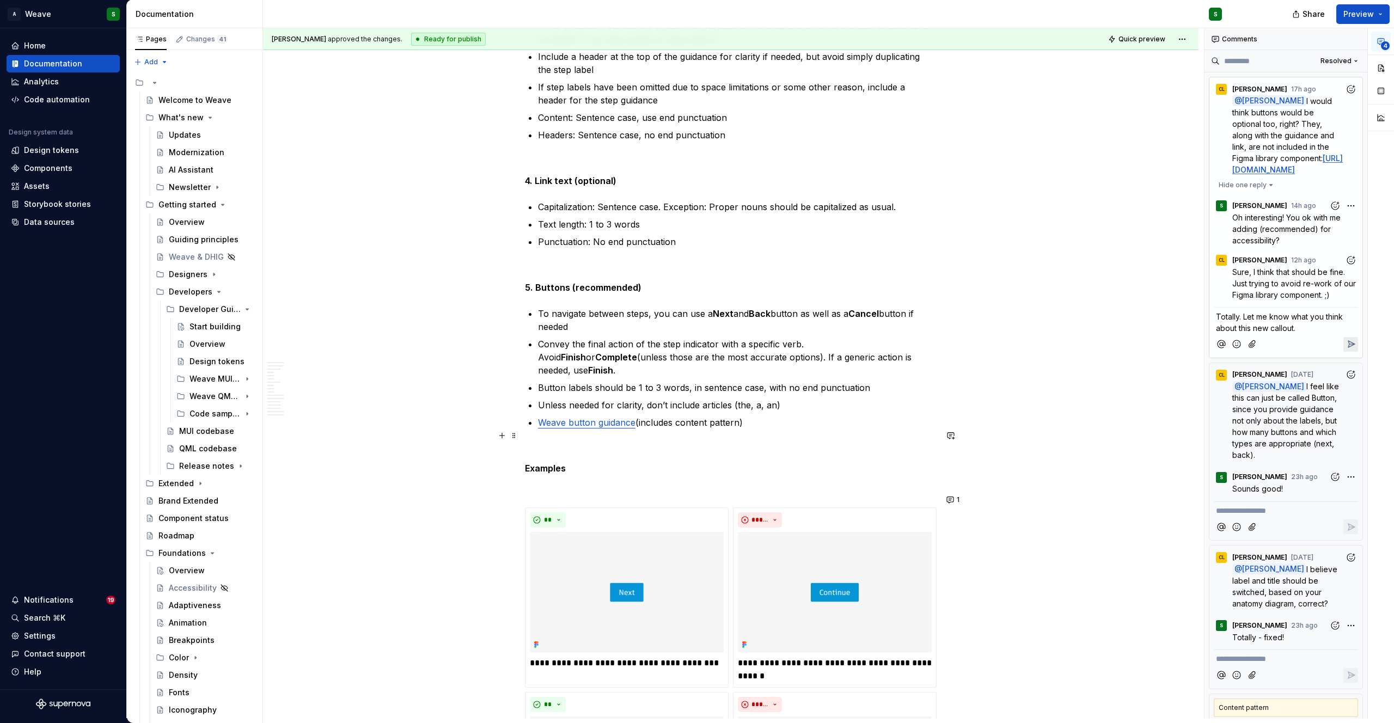
click at [565, 442] on p at bounding box center [731, 448] width 412 height 13
click at [505, 436] on button "button" at bounding box center [501, 435] width 15 height 15
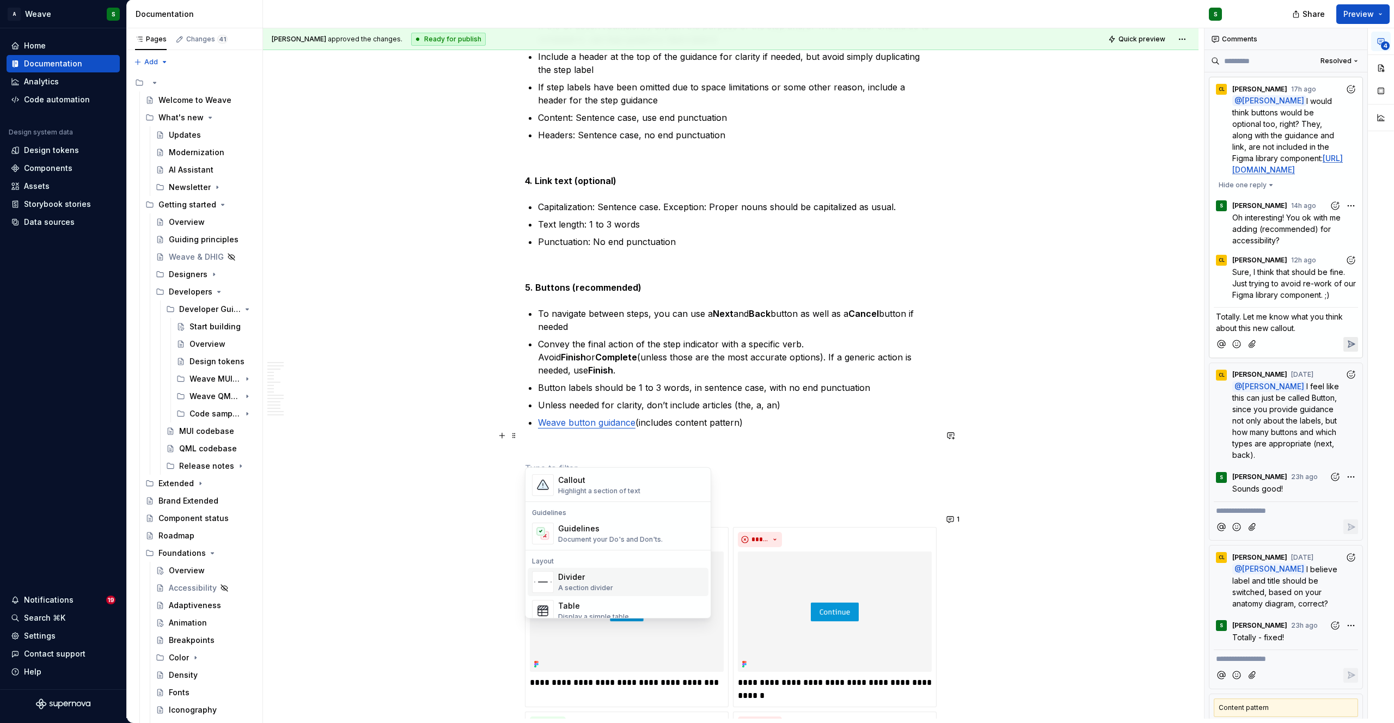
scroll to position [239, 0]
click at [591, 520] on div "Callout" at bounding box center [599, 515] width 82 height 11
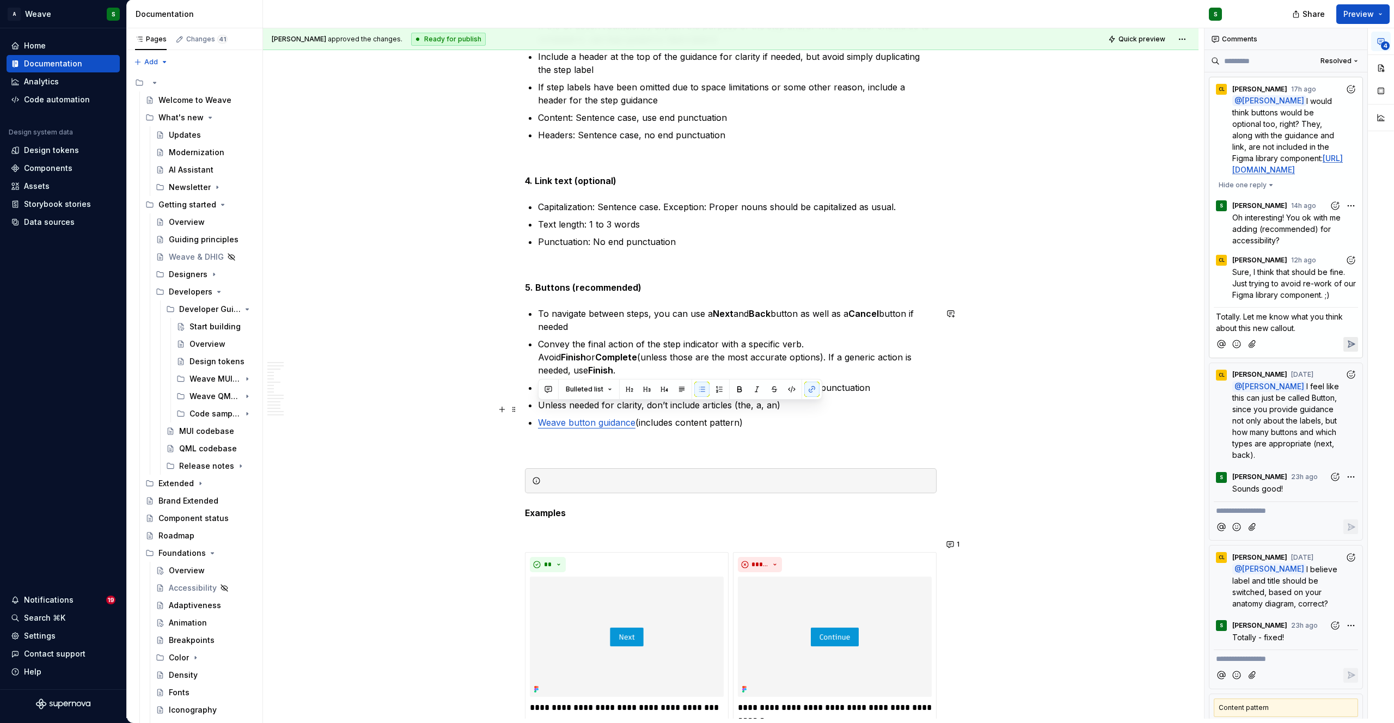
drag, startPoint x: 758, startPoint y: 411, endPoint x: 535, endPoint y: 413, distance: 222.8
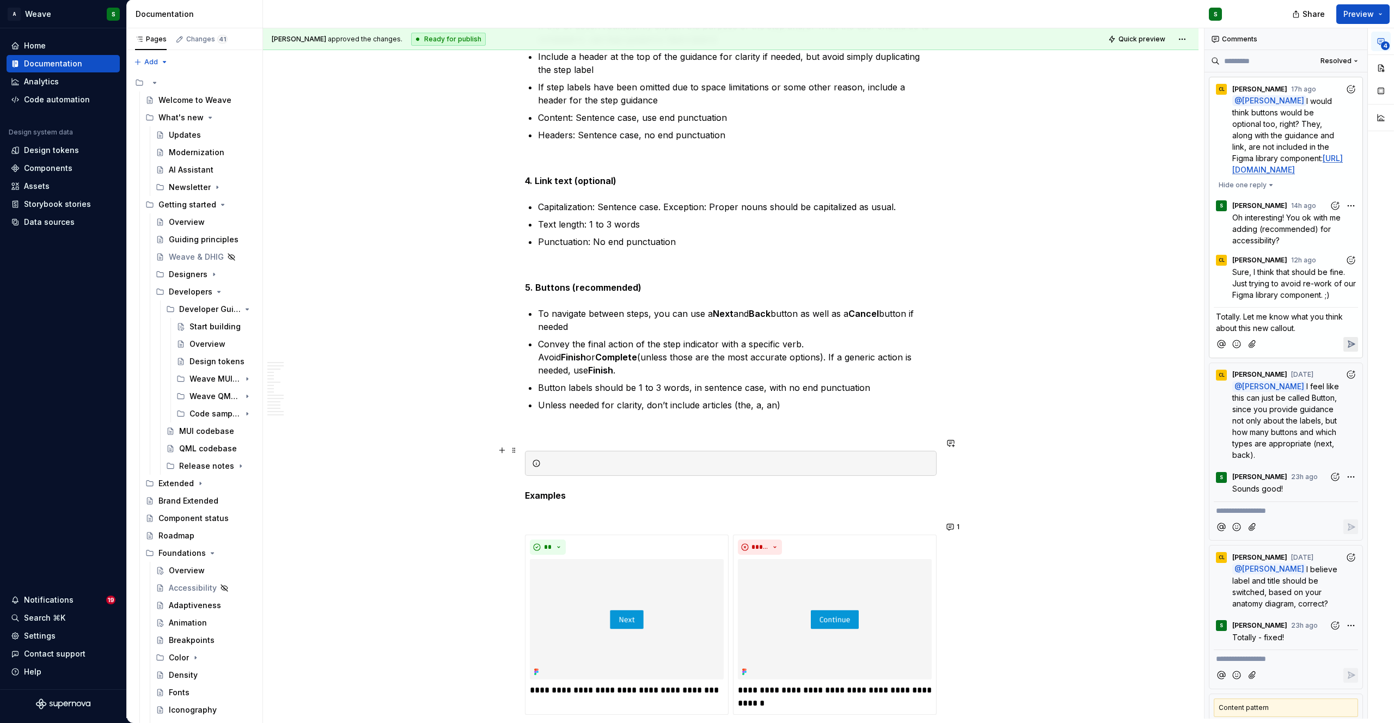
click at [606, 458] on div at bounding box center [737, 463] width 384 height 11
click at [559, 458] on div "The Weave button guidance (includes content pattern)" at bounding box center [737, 463] width 384 height 11
click at [551, 458] on div "The Weave button guidance (includes content pattern)" at bounding box center [737, 463] width 384 height 11
click at [650, 458] on div "See Weave button guidance (includes content pattern)" at bounding box center [737, 463] width 384 height 11
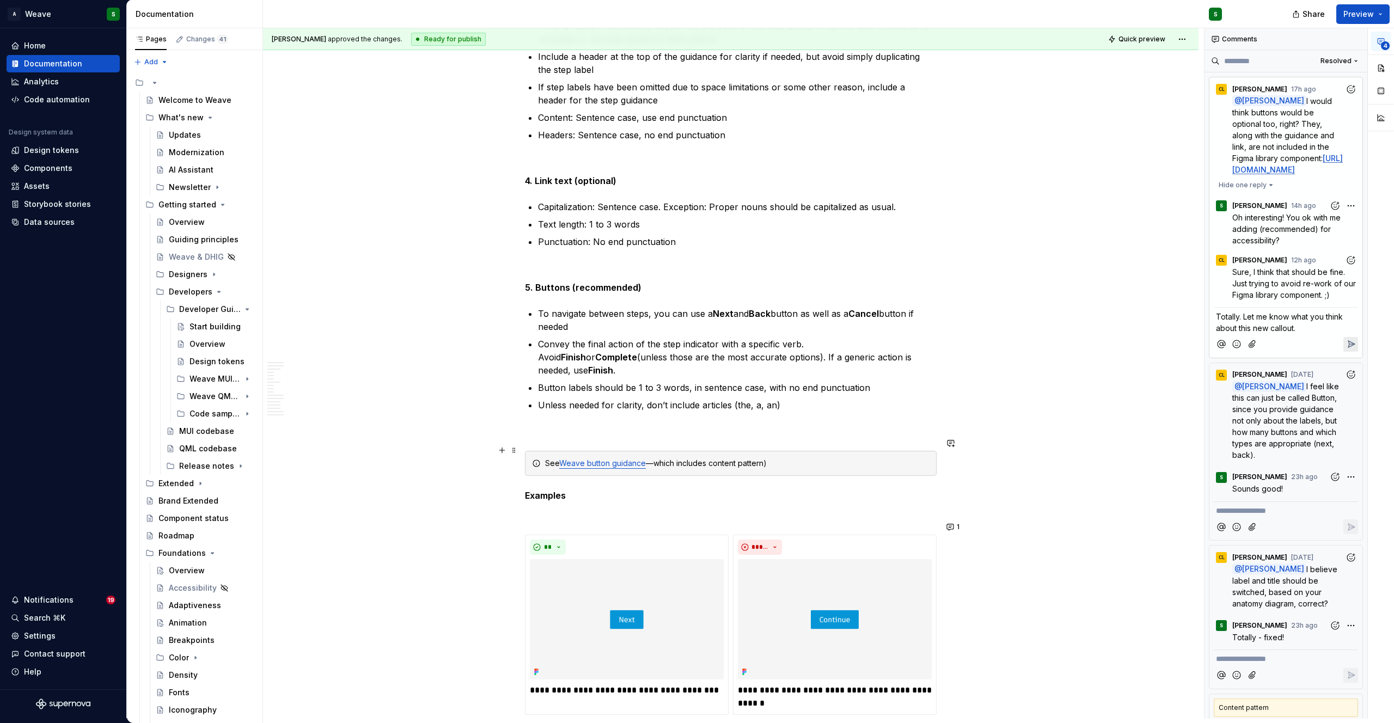
click at [775, 458] on div "See Weave button guidance —which includes content pattern)" at bounding box center [737, 463] width 384 height 11
click at [711, 458] on div "See Weave button guidance —which includes content pattern)" at bounding box center [737, 463] width 384 height 11
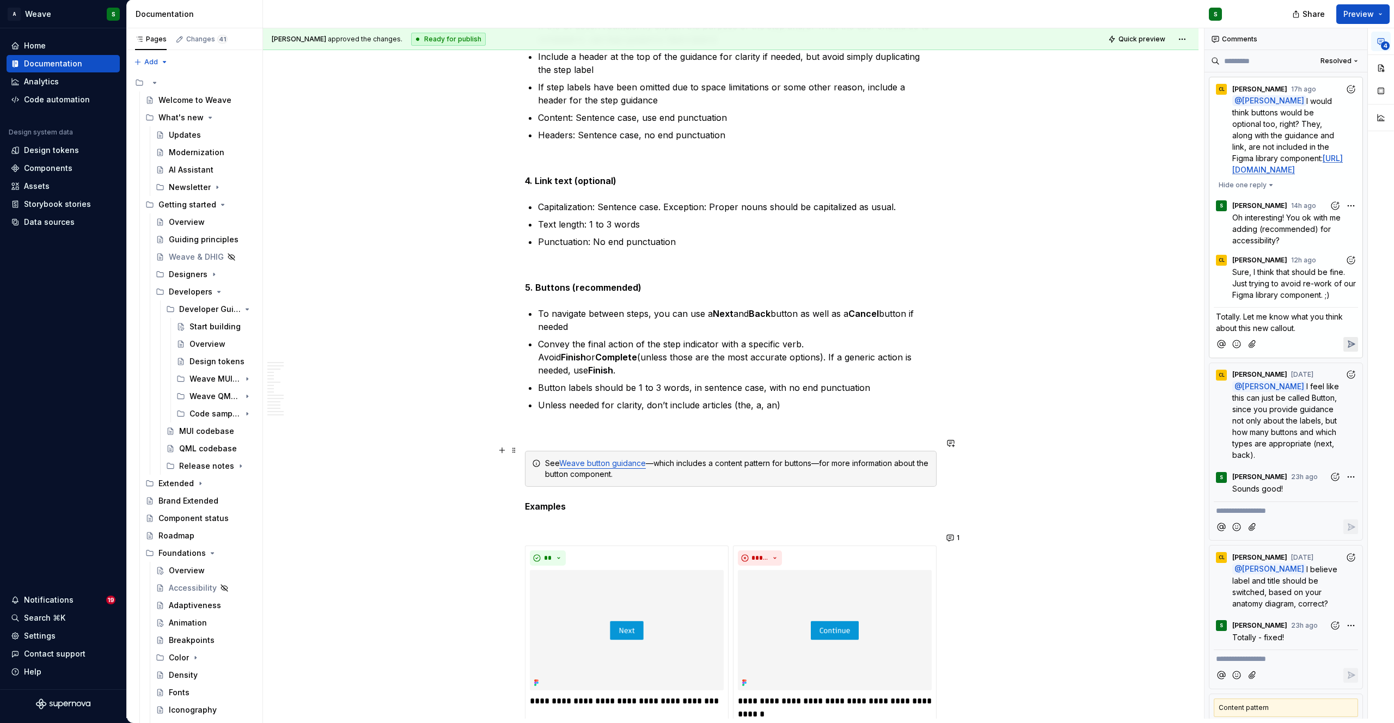
click at [546, 458] on div "See Weave button guidance —which includes a content pattern for buttons—for mor…" at bounding box center [737, 469] width 384 height 22
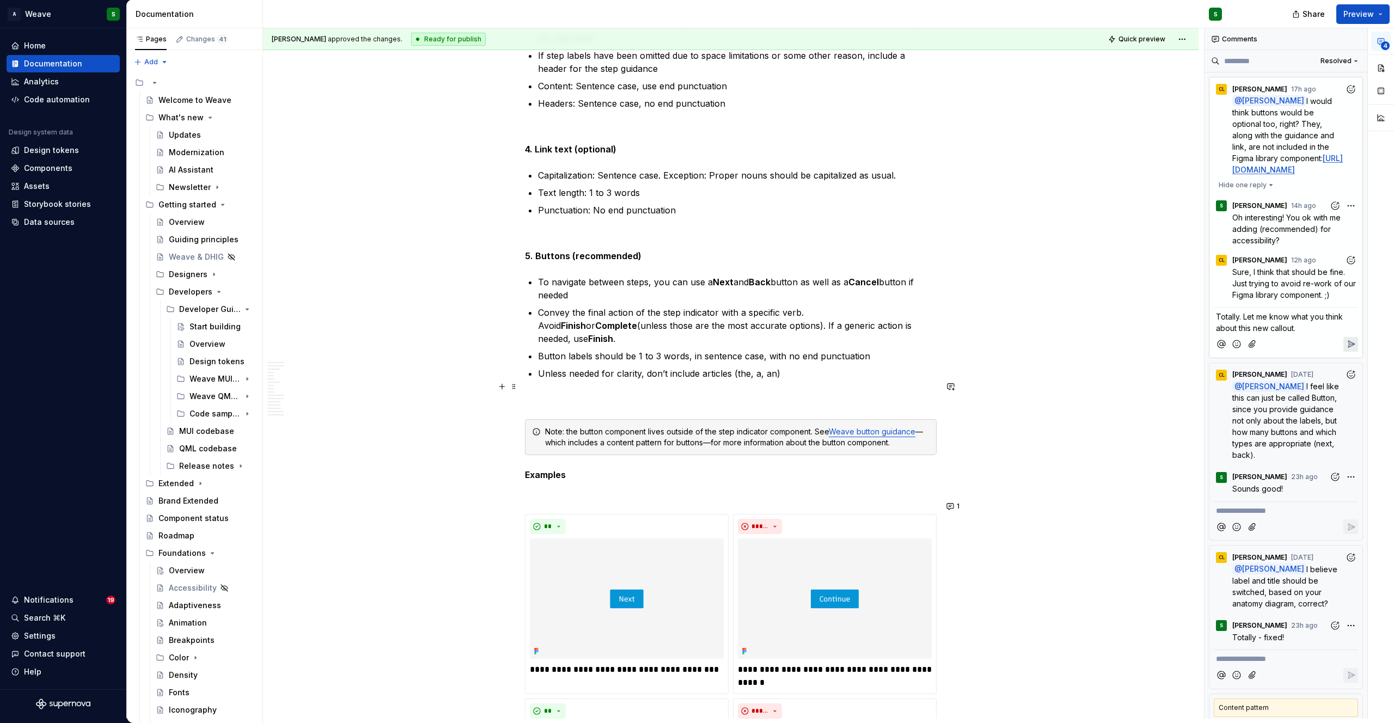
scroll to position [6613, 0]
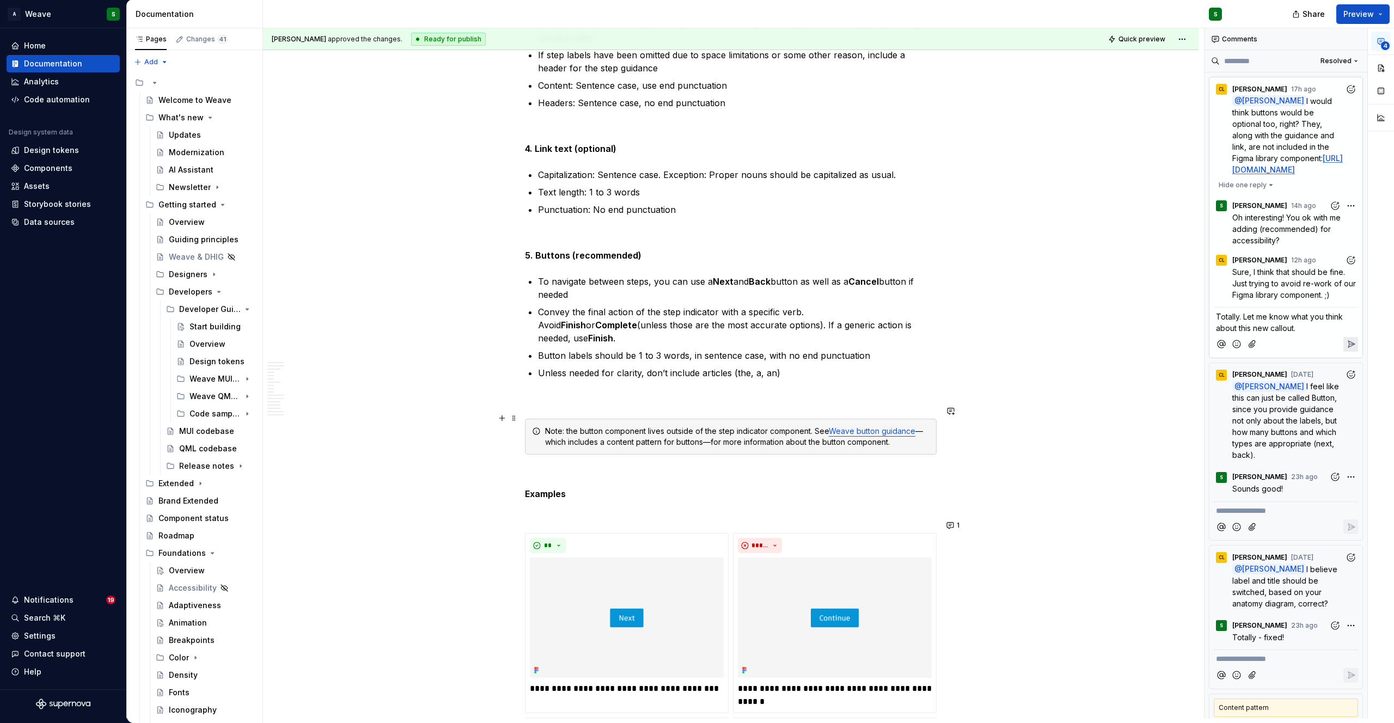
drag, startPoint x: 565, startPoint y: 422, endPoint x: 539, endPoint y: 421, distance: 26.1
click at [539, 422] on div "Note: the button component lives outside of the step indicator component. See W…" at bounding box center [731, 437] width 412 height 36
drag, startPoint x: 565, startPoint y: 419, endPoint x: 545, endPoint y: 419, distance: 20.7
click at [545, 426] on div "Note: the button component lives outside of the step indicator component. See W…" at bounding box center [737, 437] width 384 height 22
click at [570, 349] on p "Button labels should be 1 to 3 words, in sentence case, with no end punctuation" at bounding box center [737, 355] width 399 height 13
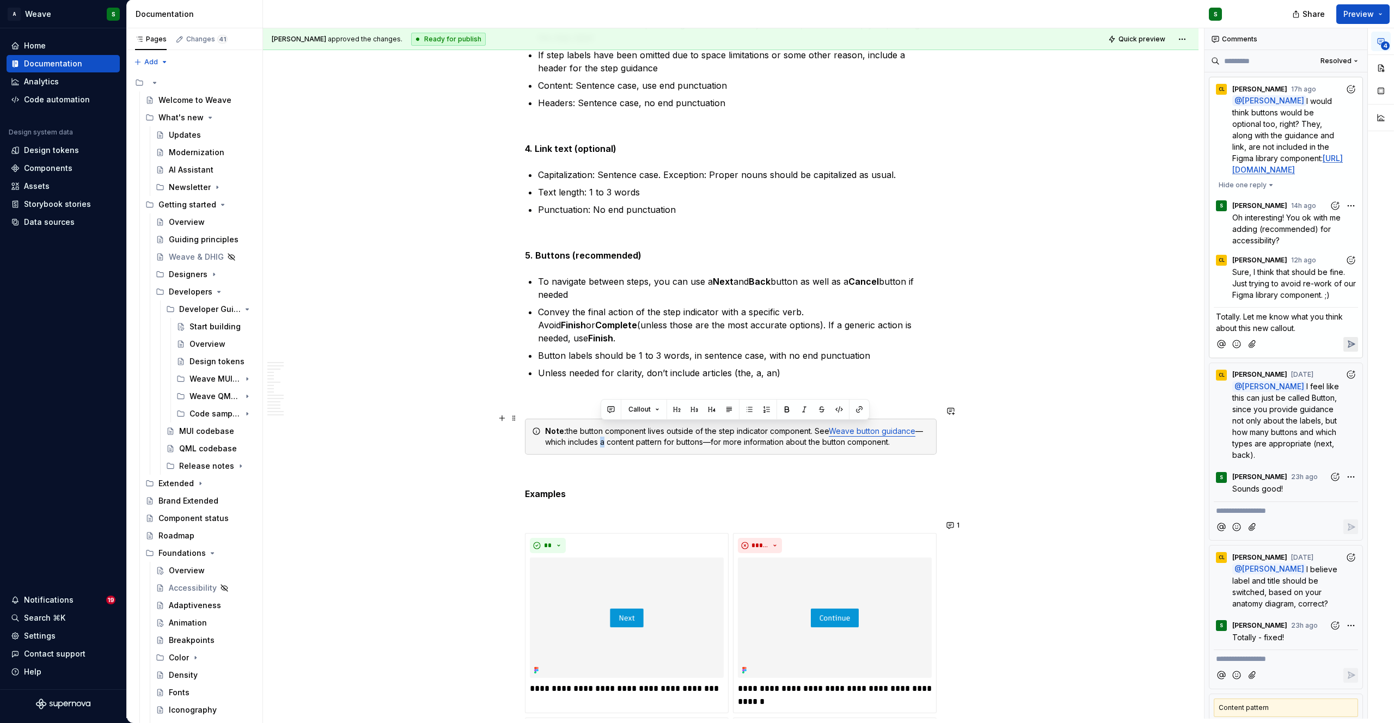
click at [602, 432] on div "Note: the button component lives outside of the step indicator component. See W…" at bounding box center [737, 437] width 384 height 22
click at [897, 431] on div "Note: the button component lives outside of the step indicator component. See W…" at bounding box center [737, 437] width 384 height 22
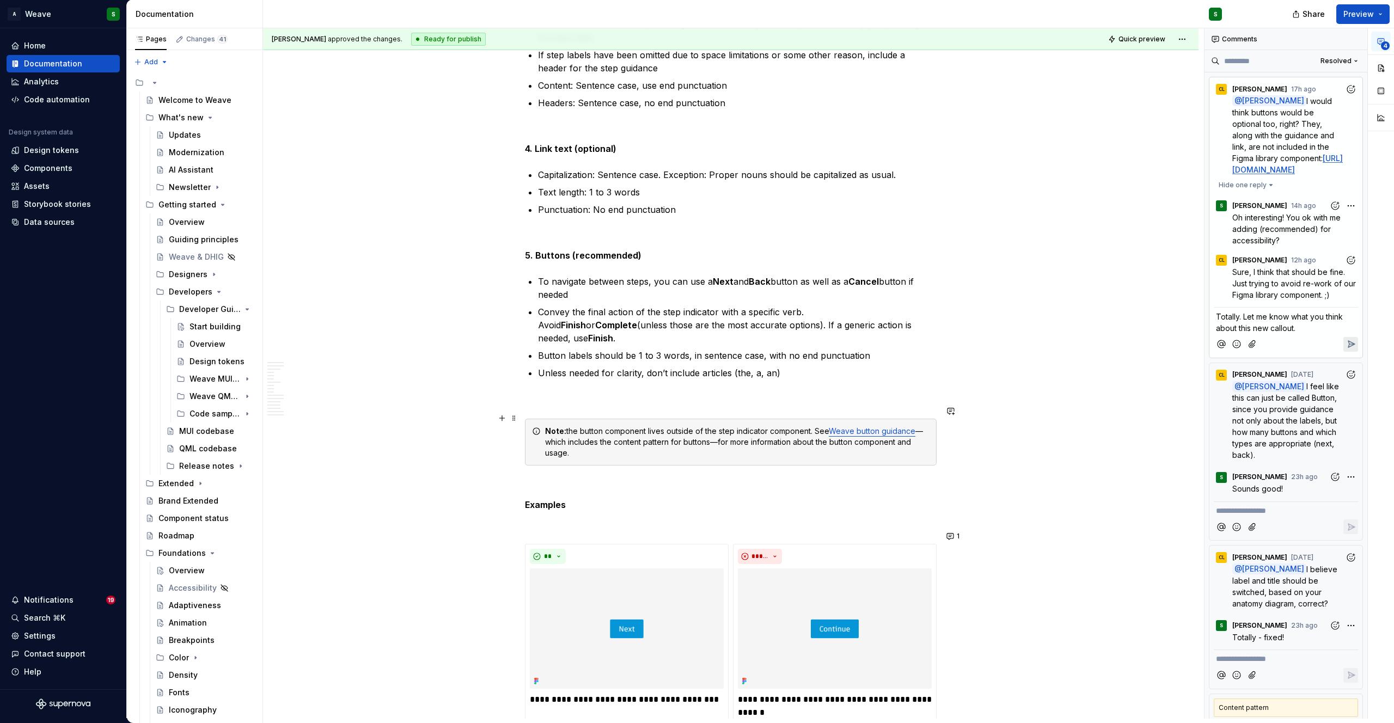
click at [724, 429] on div "Note: the button component lives outside of the step indicator component. See W…" at bounding box center [737, 442] width 384 height 33
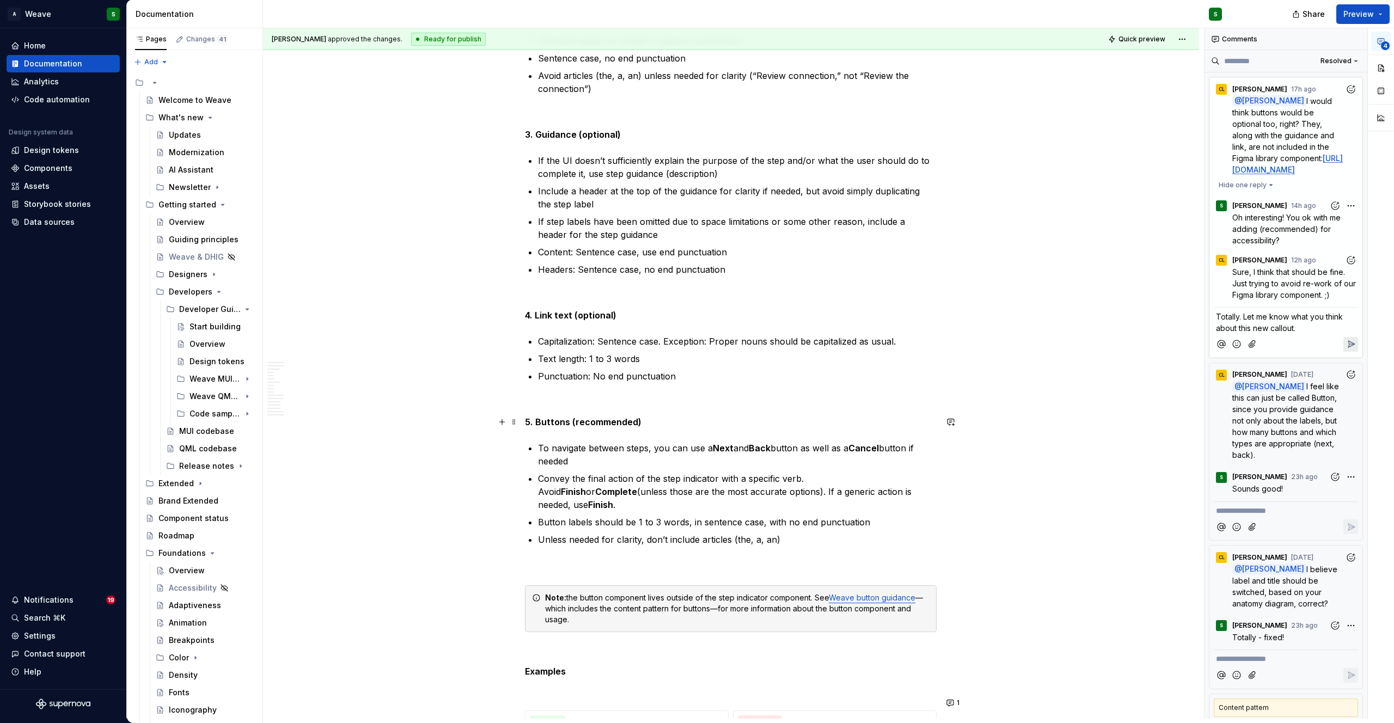
scroll to position [6439, 0]
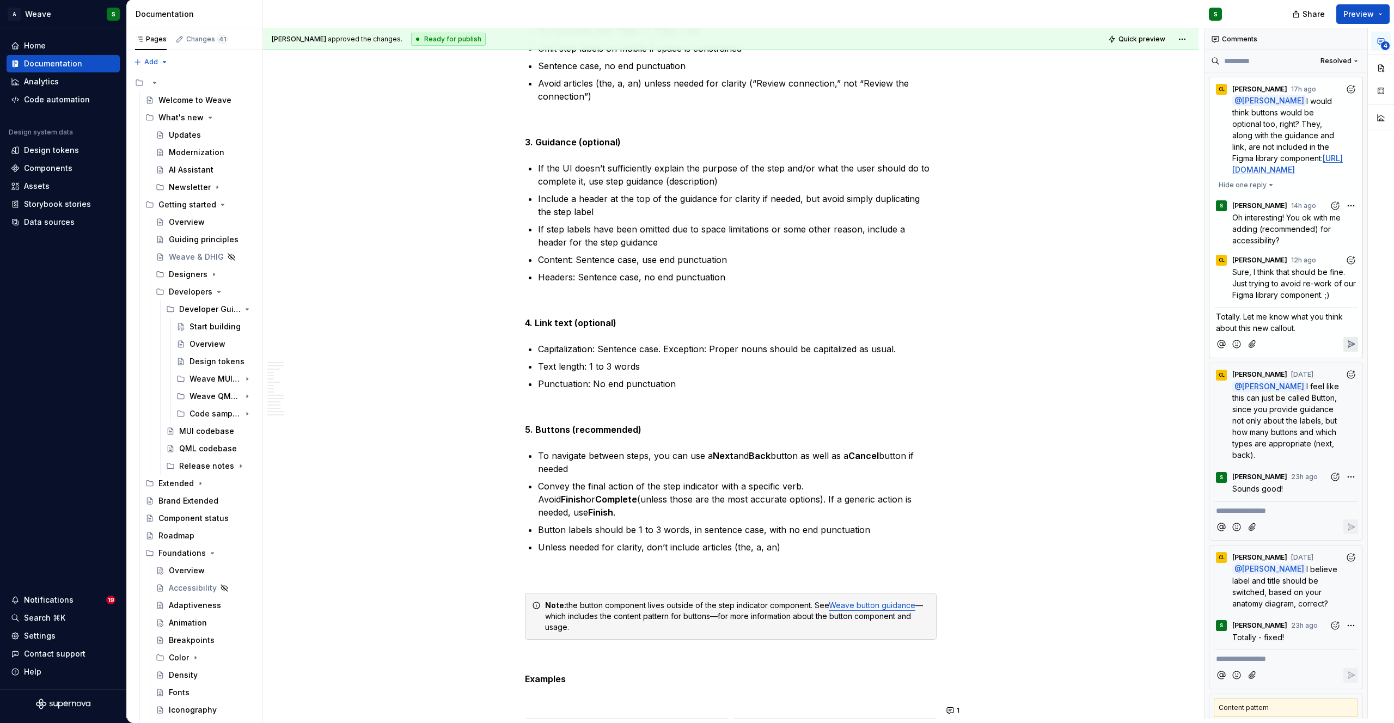
click at [1348, 350] on icon "Reply" at bounding box center [1351, 344] width 11 height 11
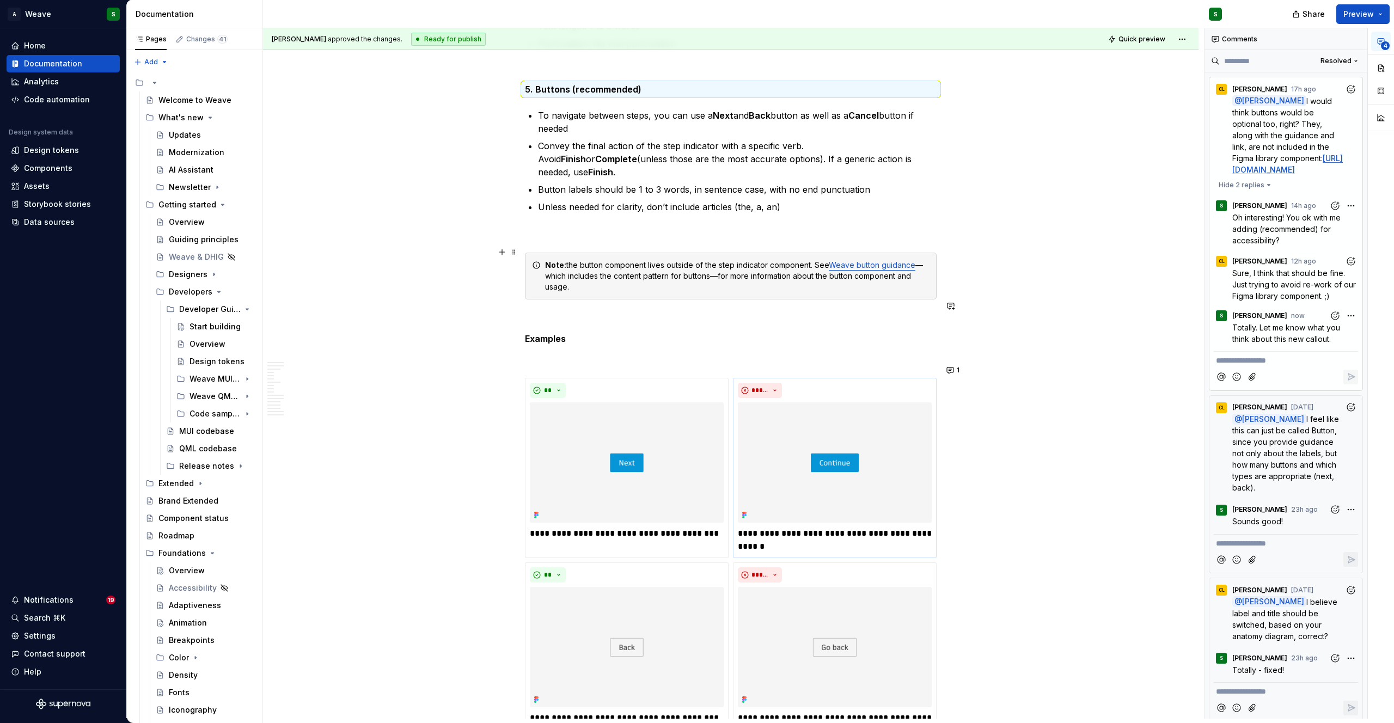
scroll to position [6542, 0]
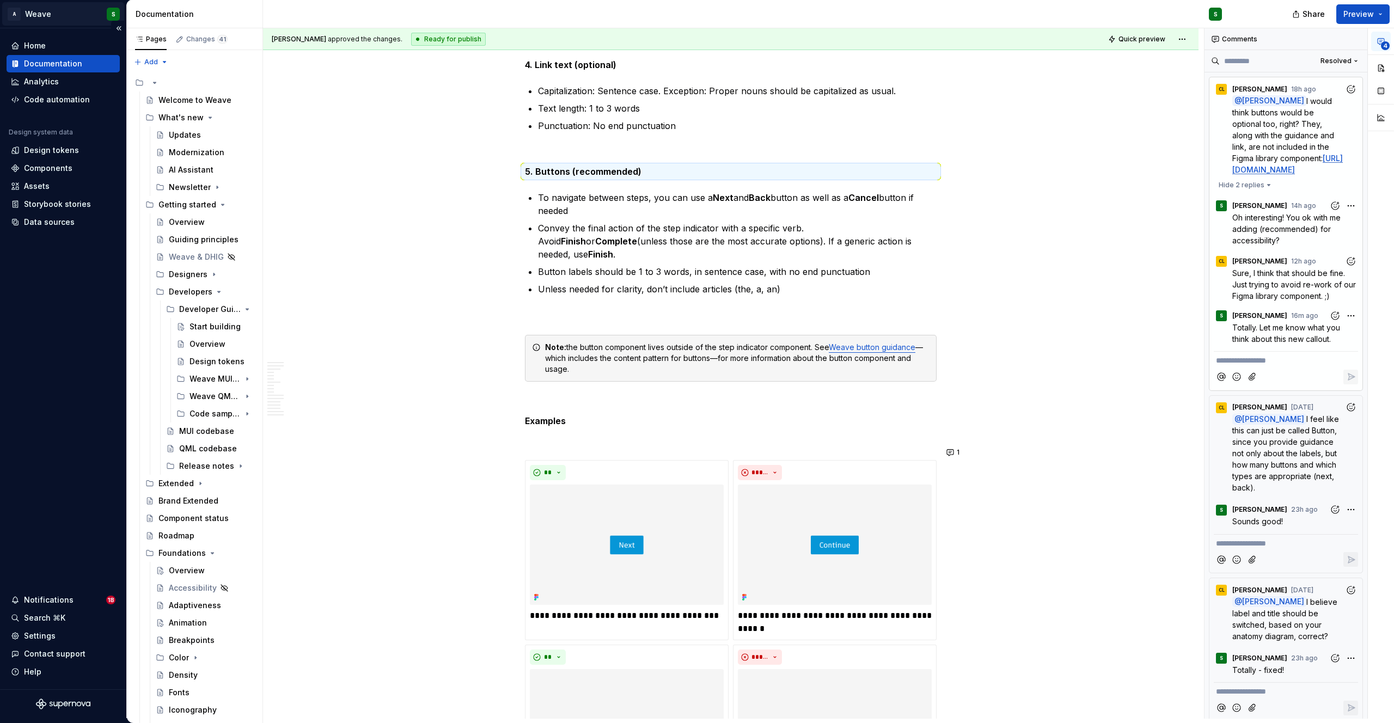
type textarea "*"
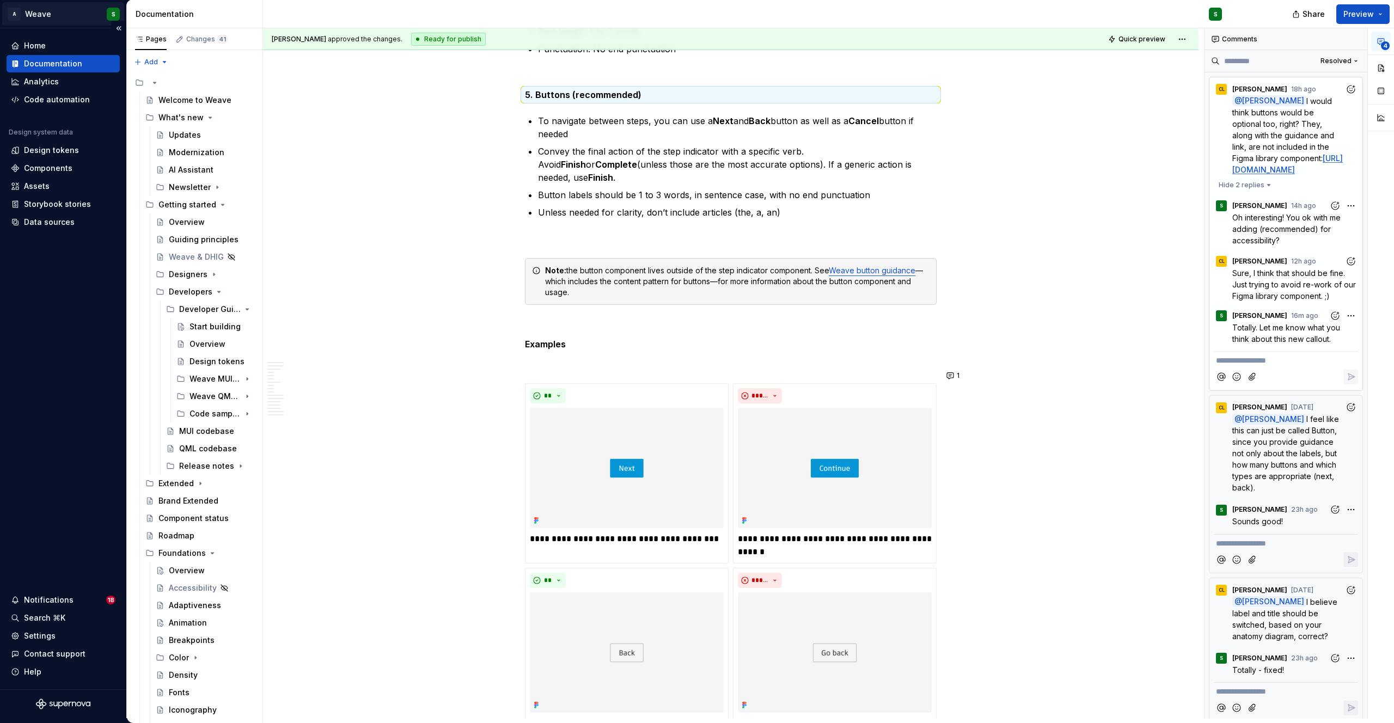
scroll to position [6779, 0]
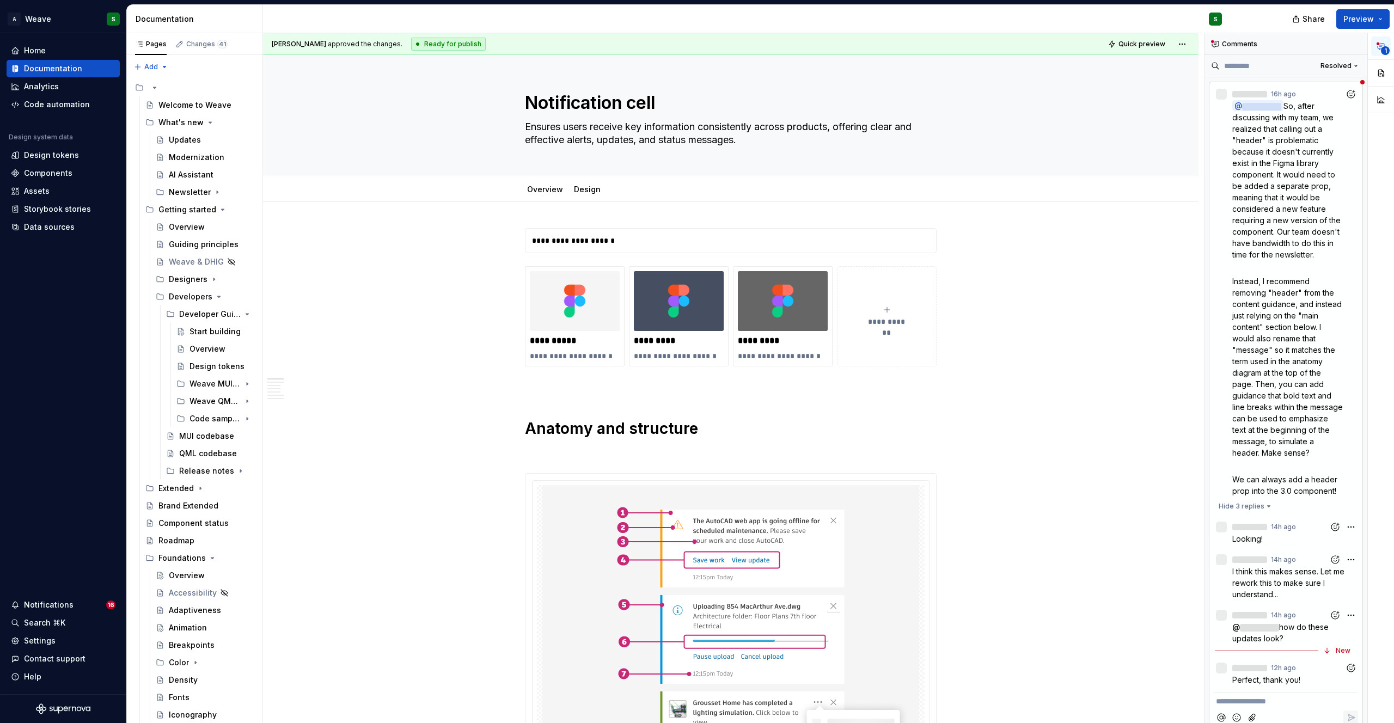
scroll to position [5, 0]
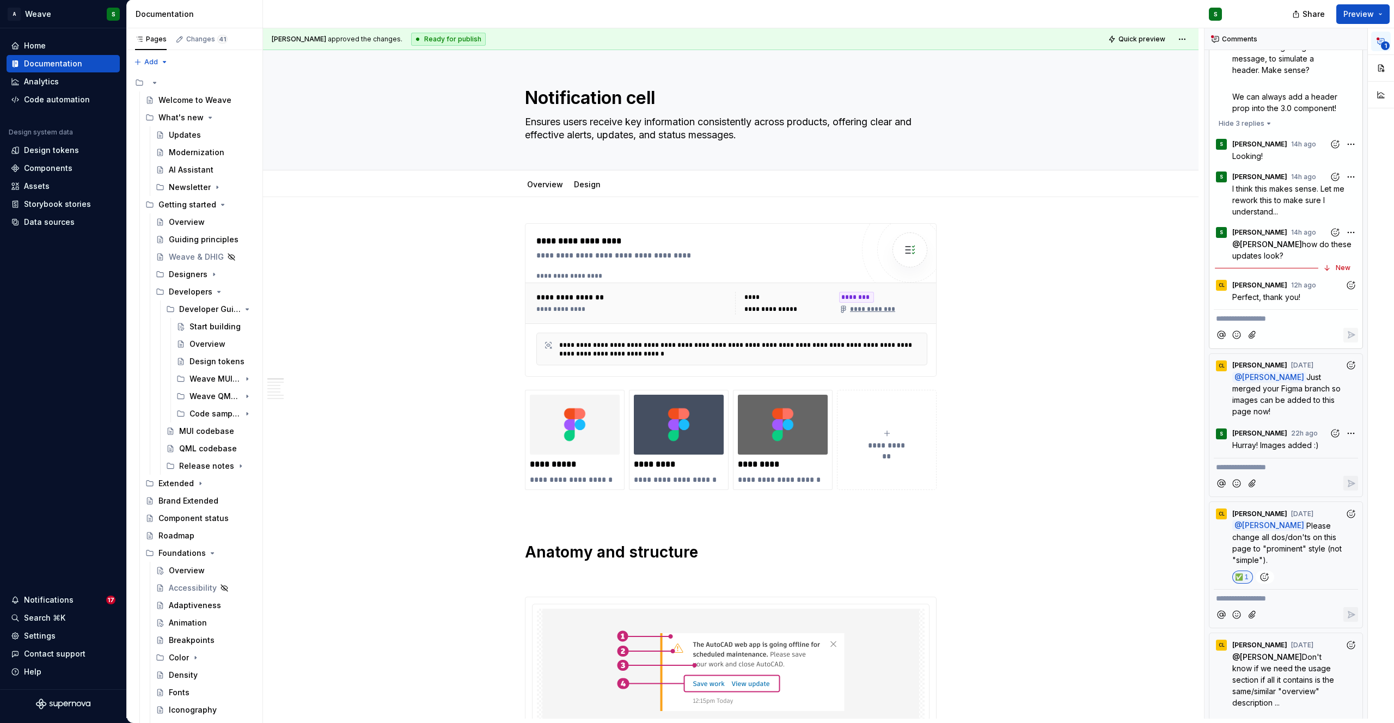
click at [1274, 302] on span "Perfect, thank you!" at bounding box center [1266, 296] width 68 height 9
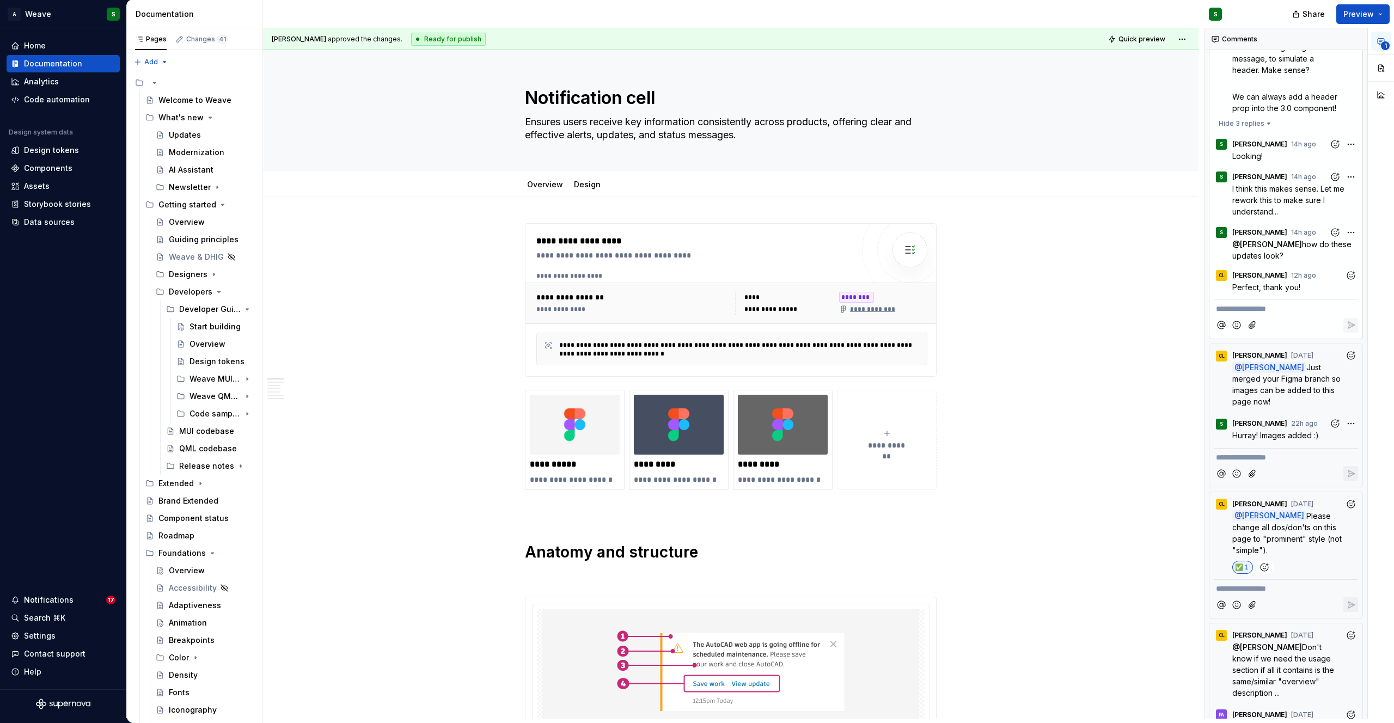
click at [0, 0] on time "12h ago" at bounding box center [0, 0] width 0 height 0
click at [1346, 281] on icon "Add reaction" at bounding box center [1351, 275] width 11 height 11
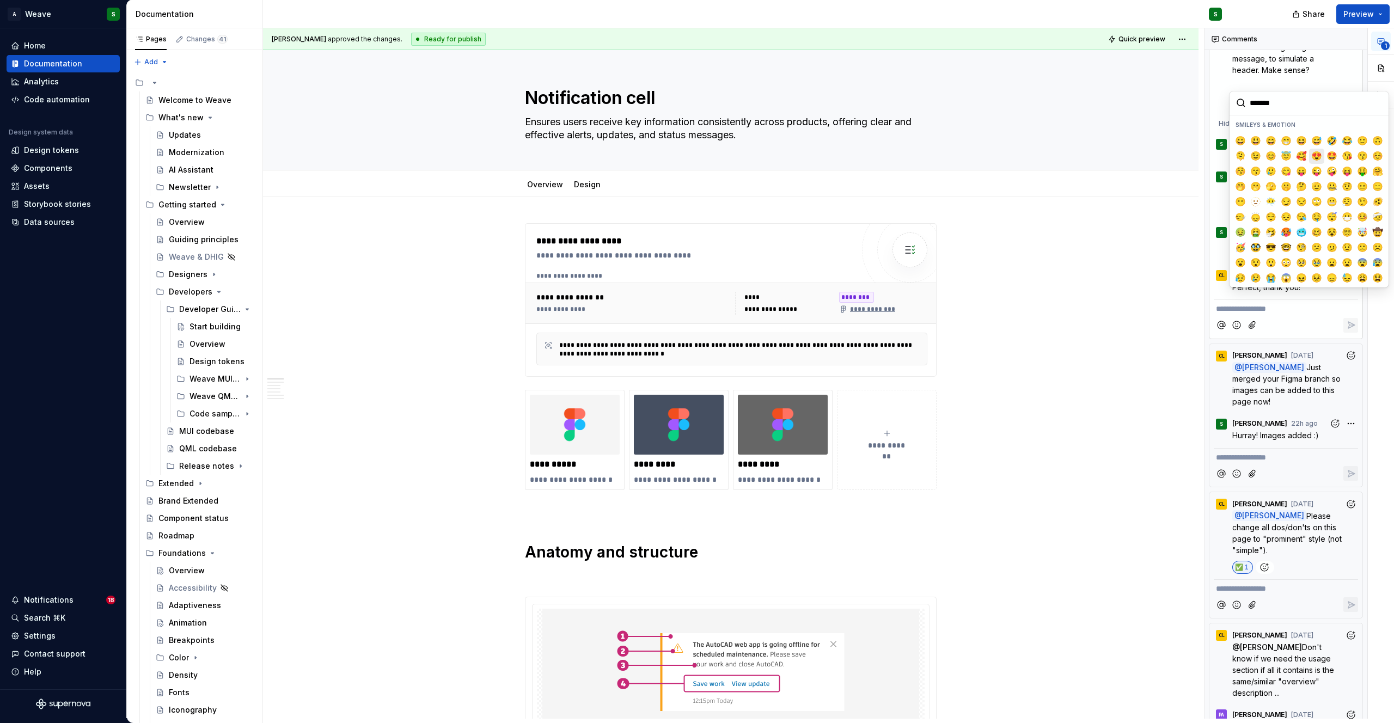
click at [1312, 157] on span "😍" at bounding box center [1316, 156] width 9 height 11
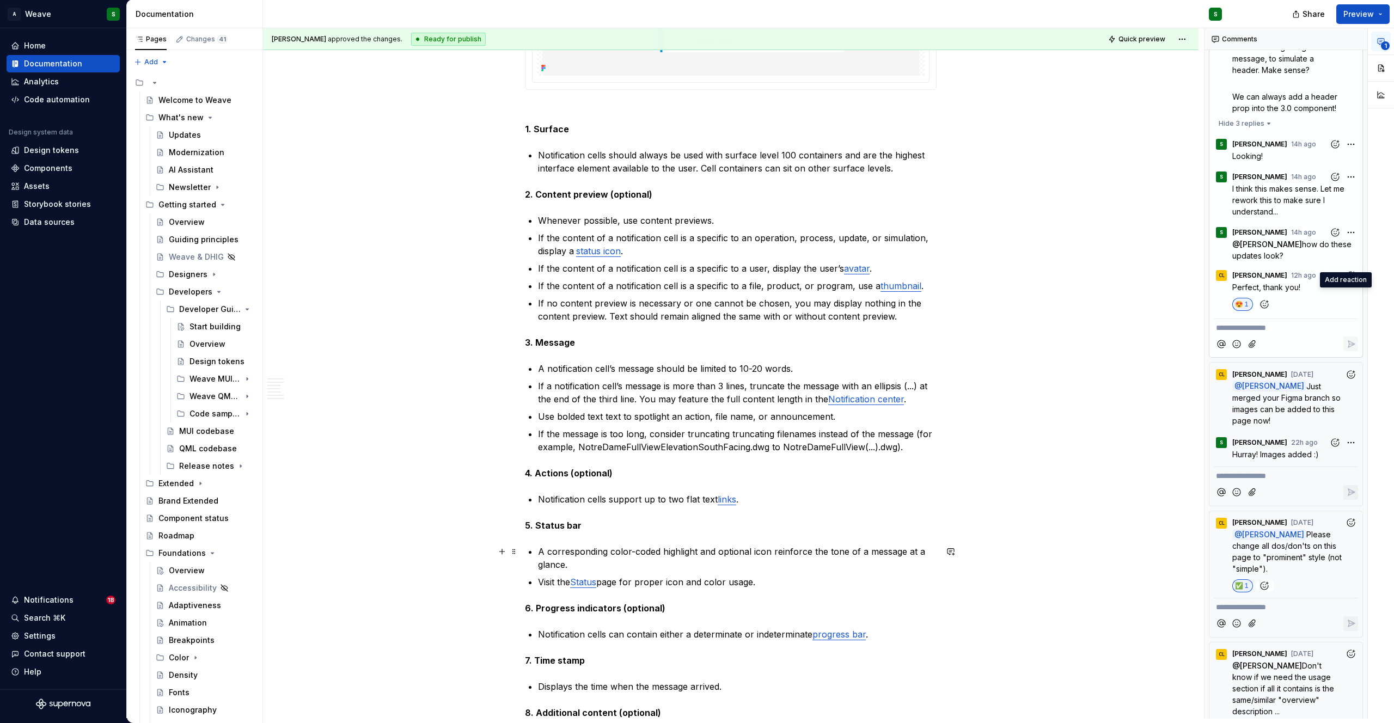
scroll to position [915, 0]
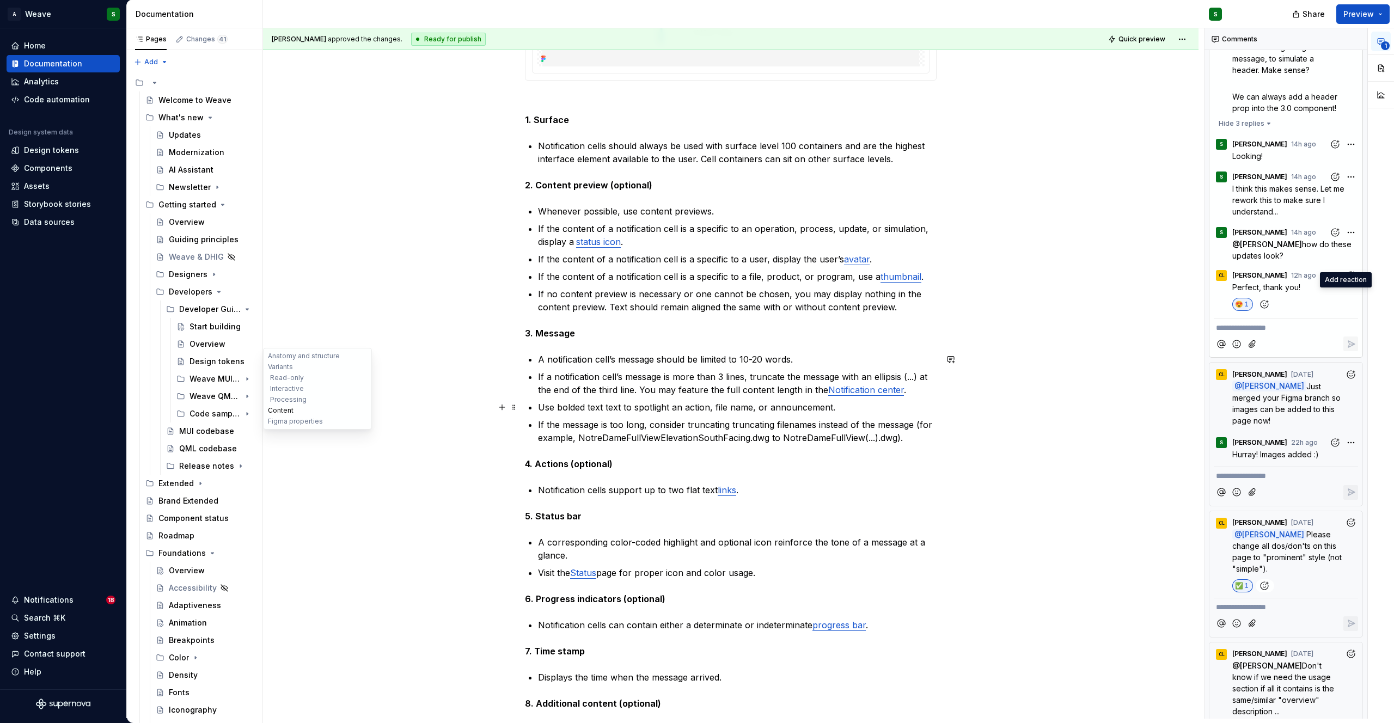
click at [278, 410] on button "Content" at bounding box center [317, 410] width 103 height 11
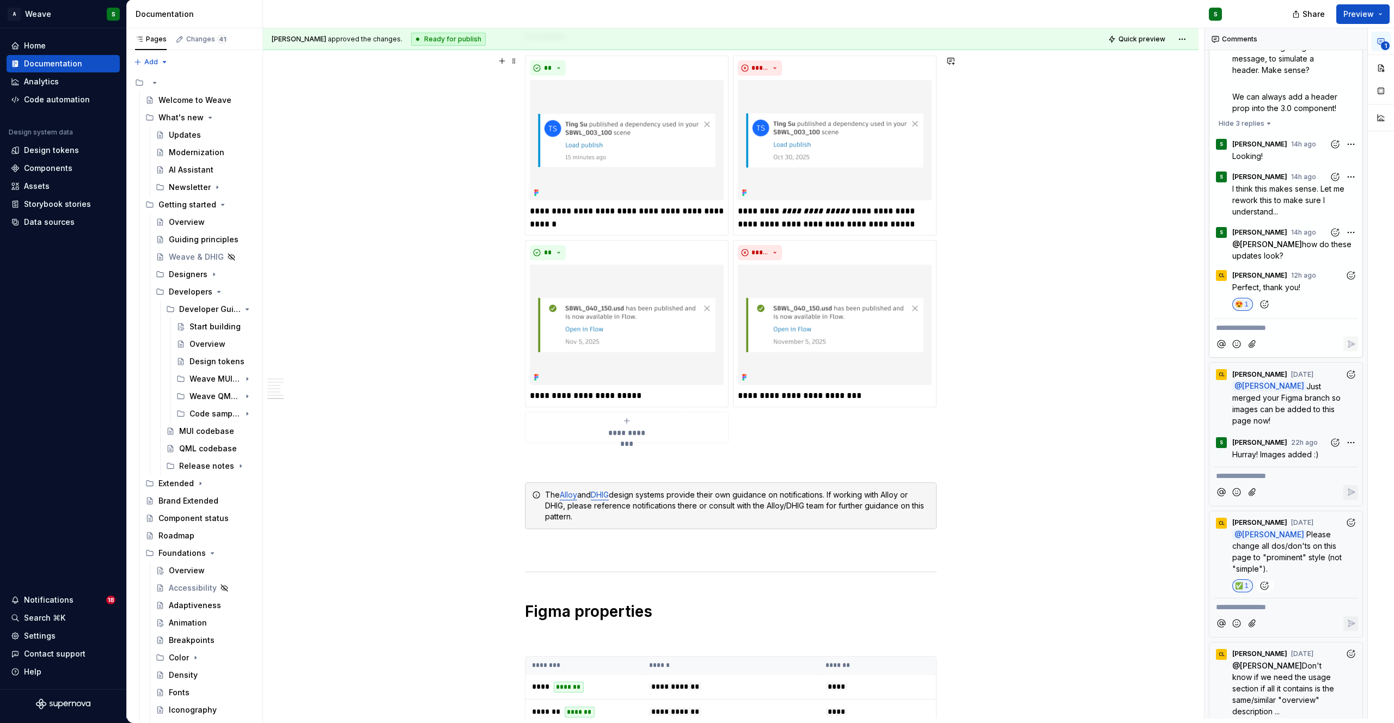
scroll to position [5407, 0]
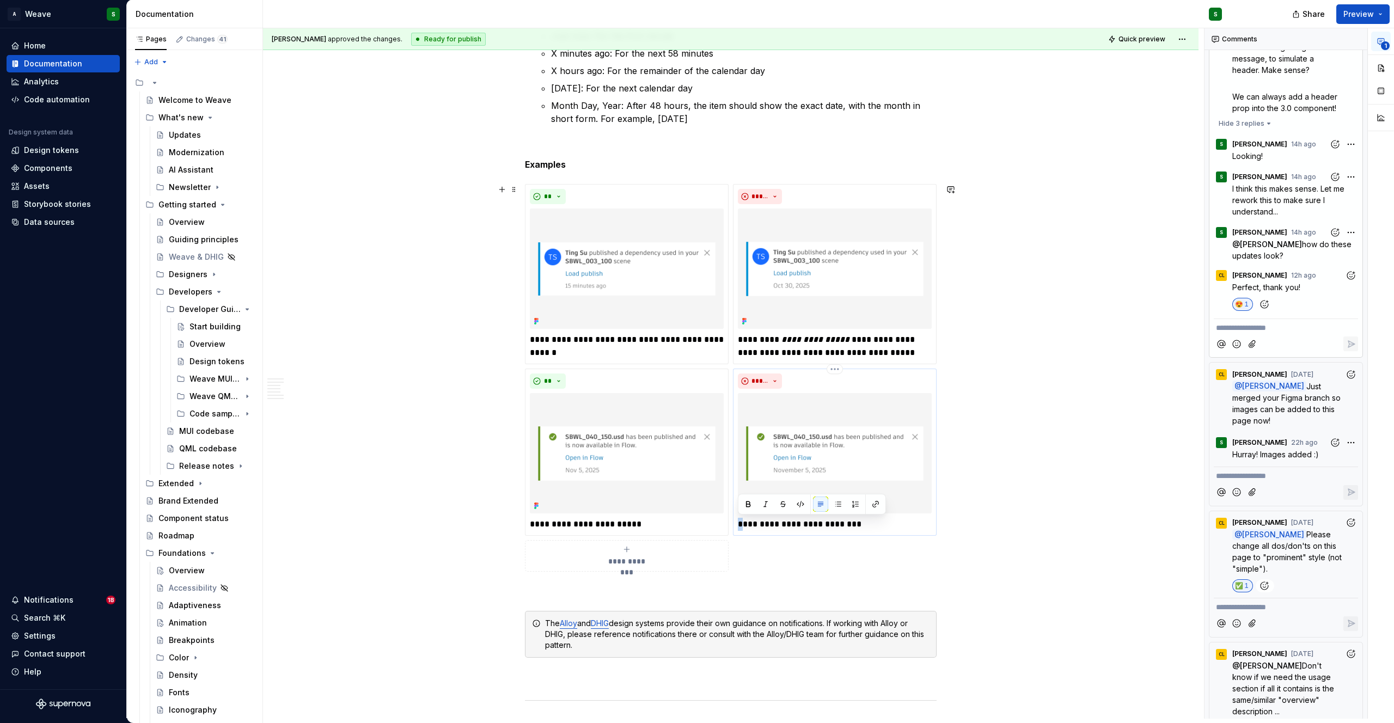
click at [739, 524] on p "**********" at bounding box center [835, 524] width 194 height 13
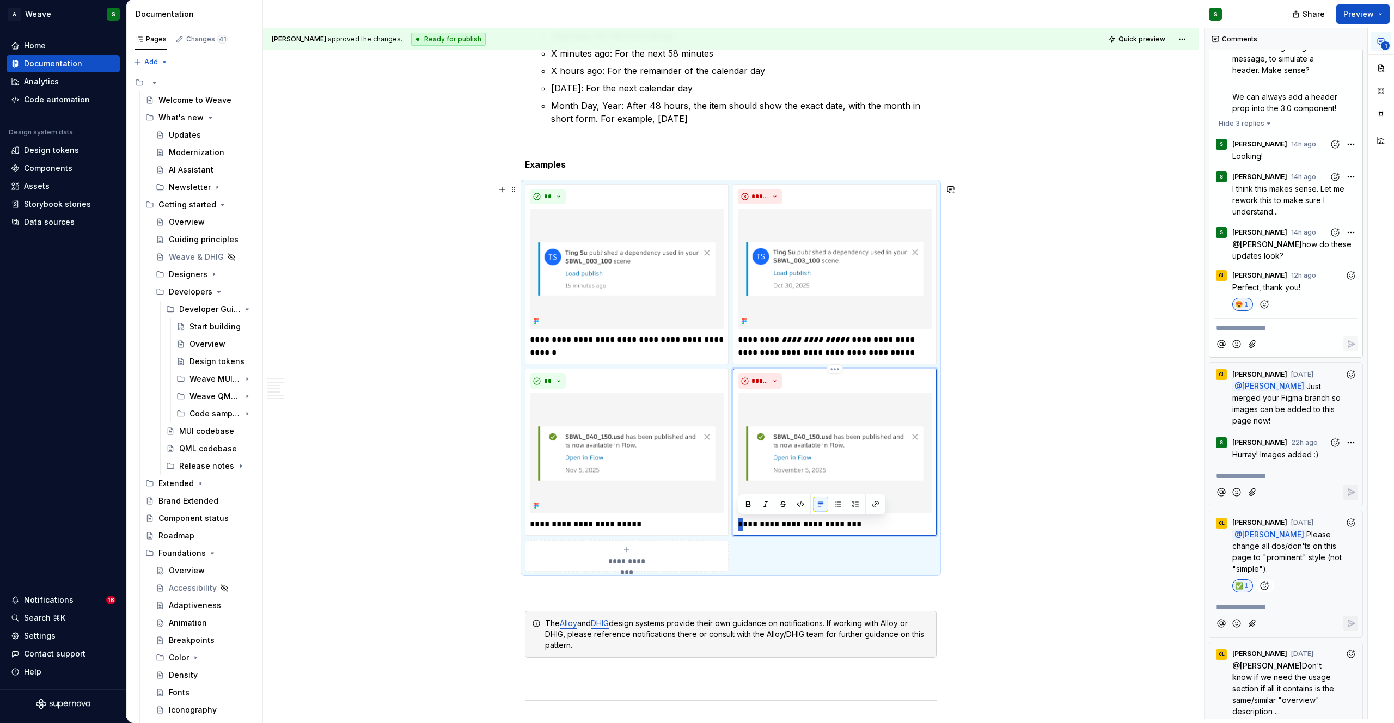
type textarea "*"
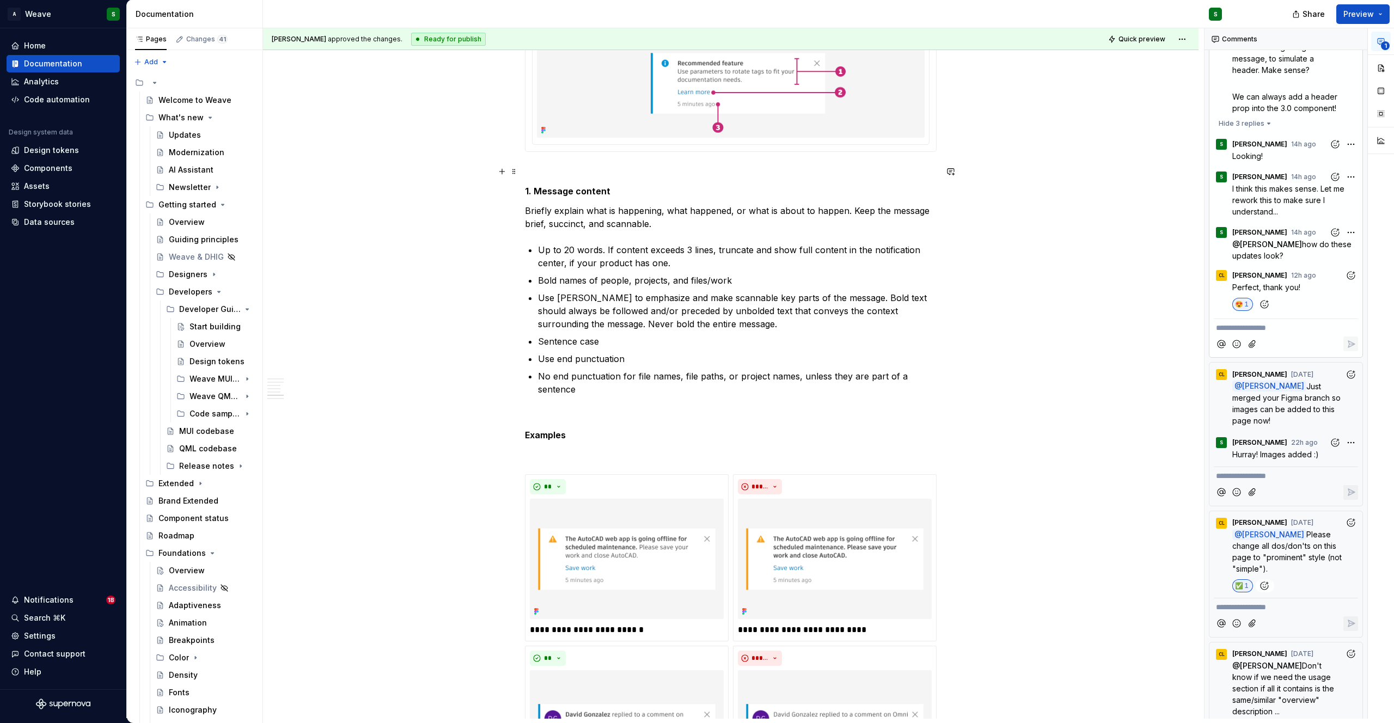
scroll to position [2945, 0]
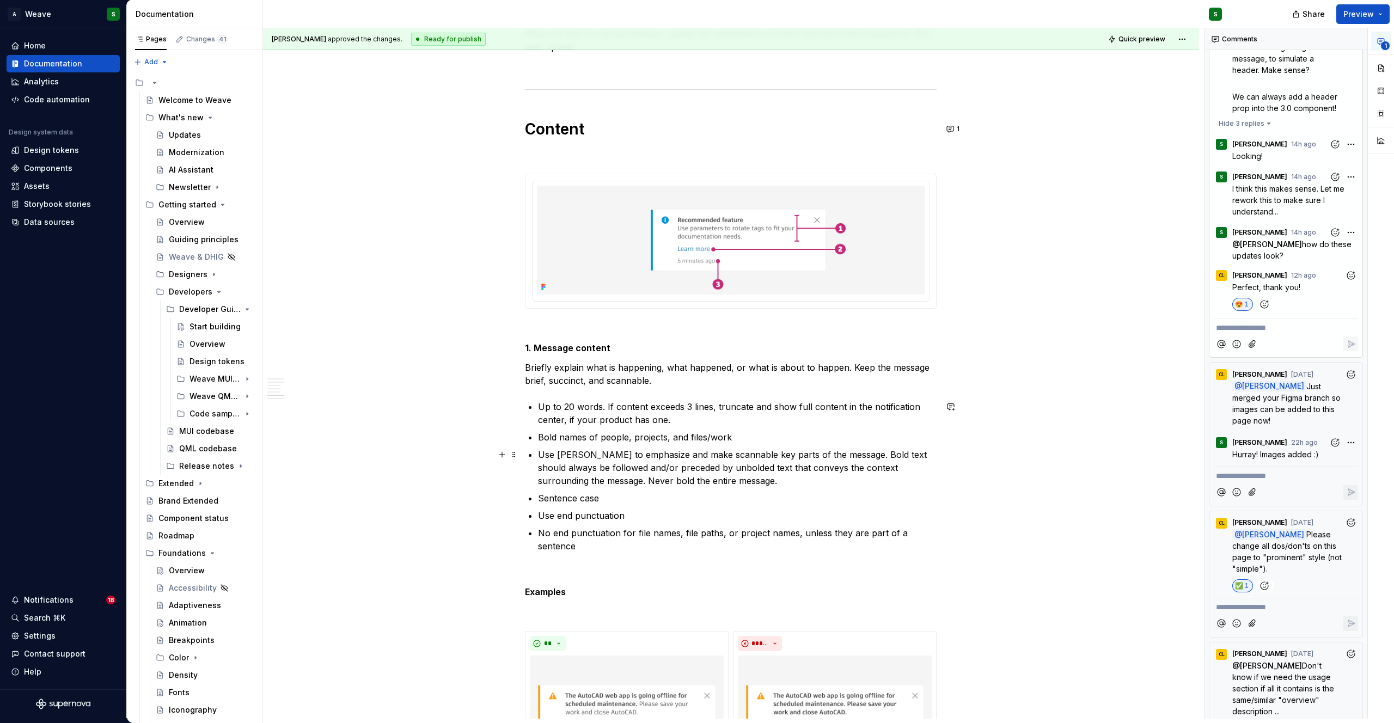
click at [792, 444] on ul "Up to 20 words. If content exceeds 3 lines, truncate and show full content in t…" at bounding box center [737, 476] width 399 height 152
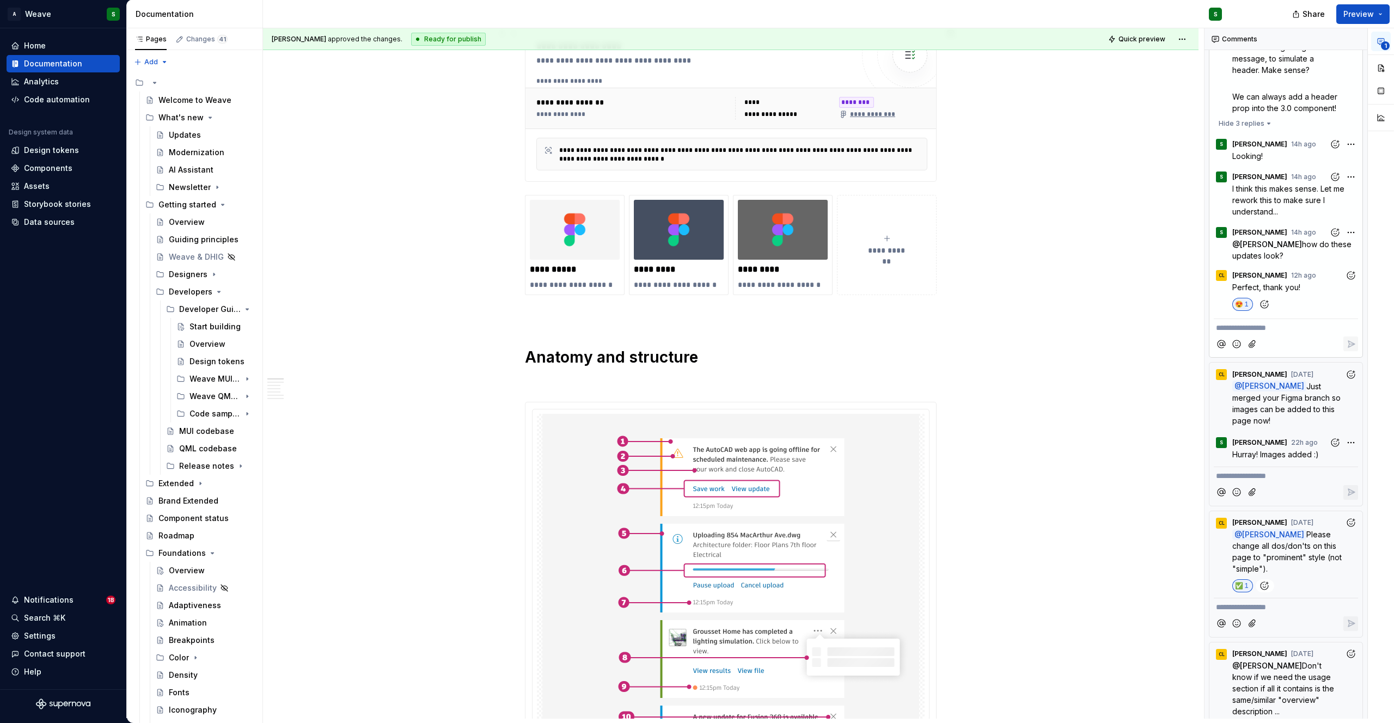
scroll to position [0, 0]
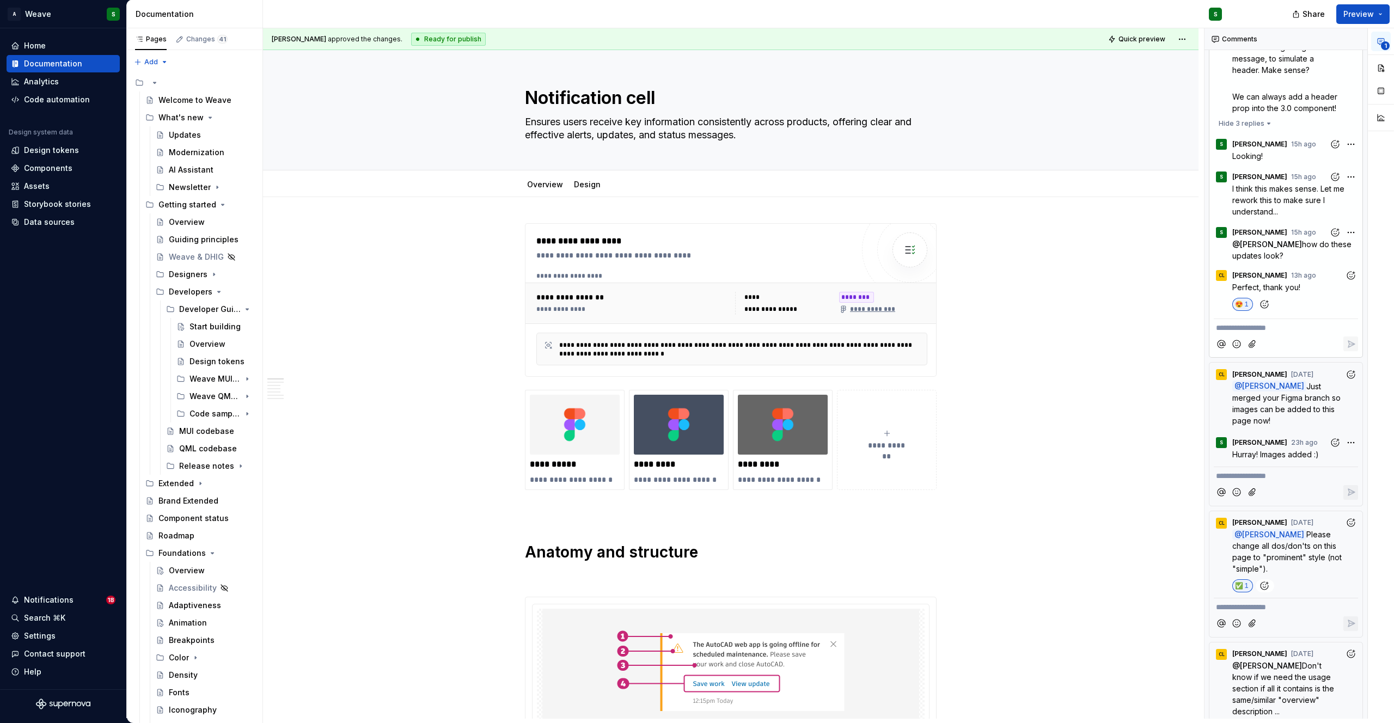
type textarea "*"
